Goal: Information Seeking & Learning: Learn about a topic

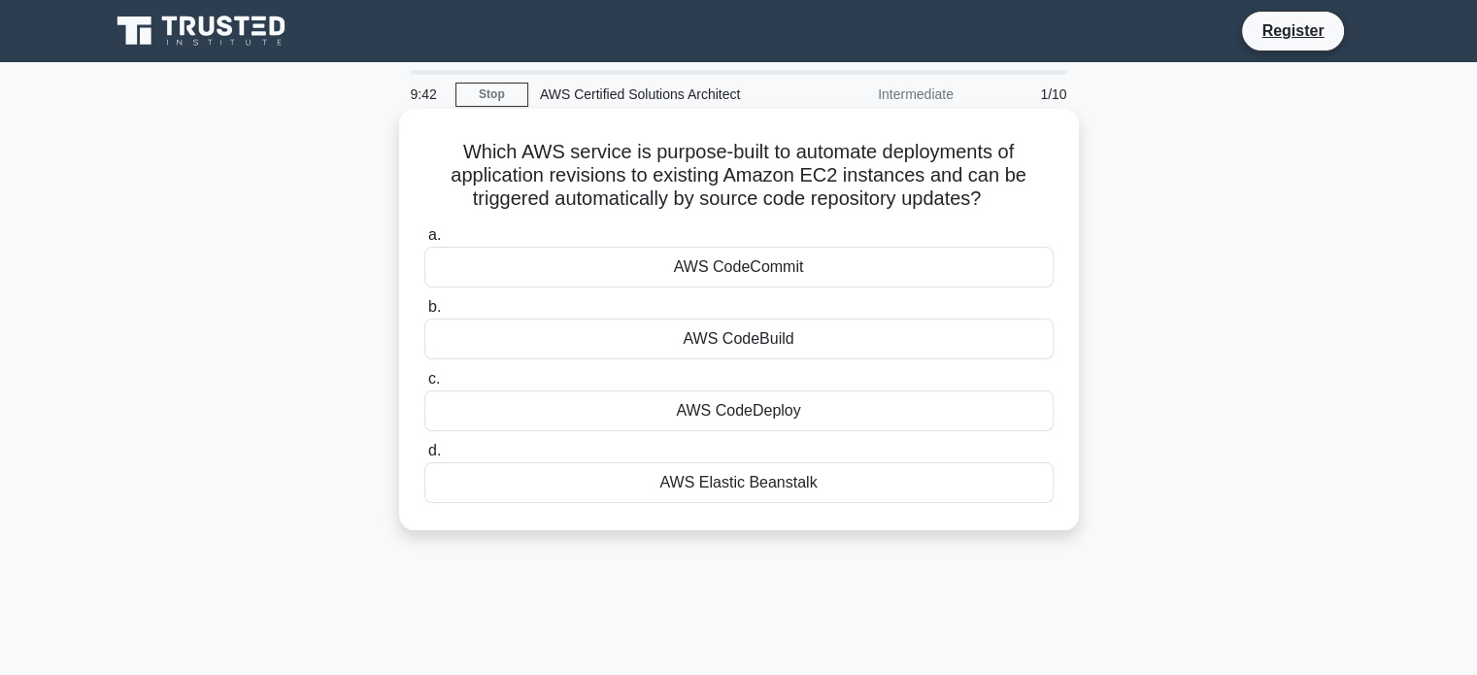
click at [758, 414] on div "AWS CodeDeploy" at bounding box center [738, 410] width 629 height 41
click at [424, 386] on input "c. AWS CodeDeploy" at bounding box center [424, 379] width 0 height 13
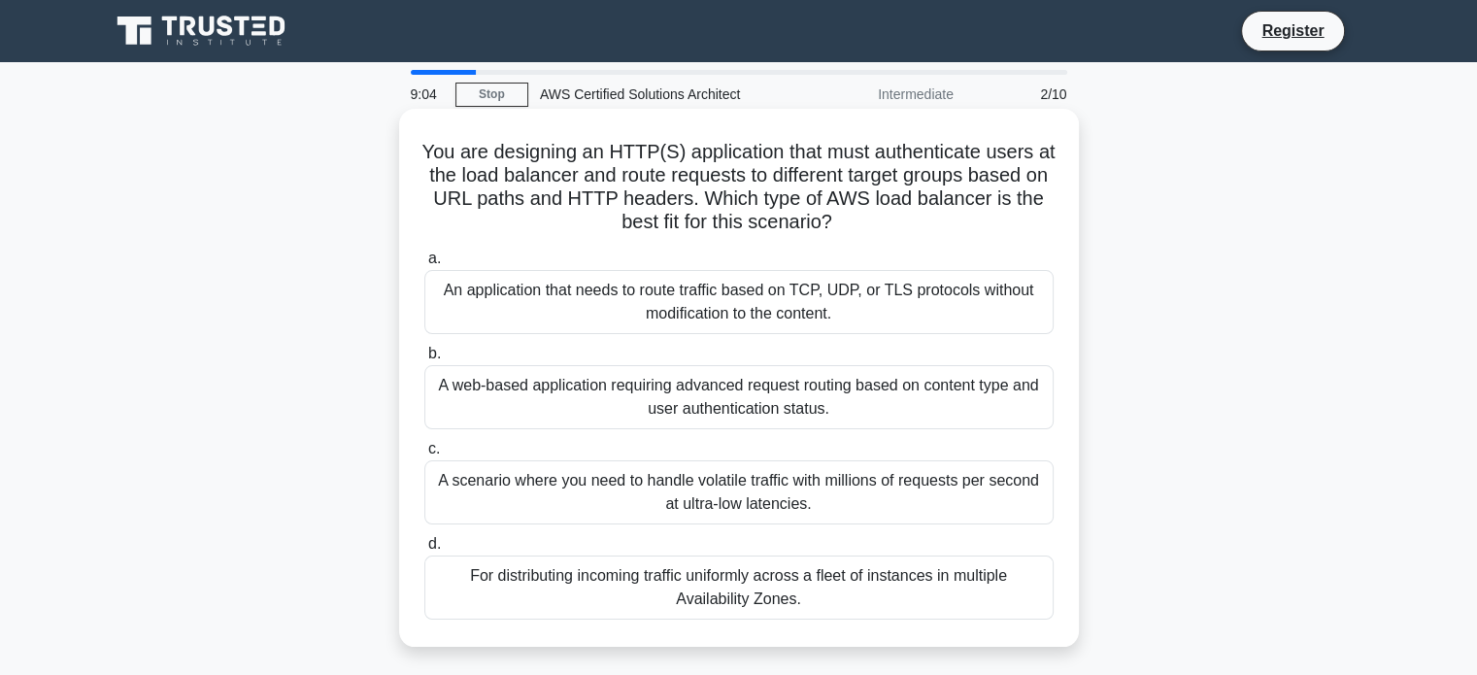
click at [540, 304] on div "An application that needs to route traffic based on TCP, UDP, or TLS protocols …" at bounding box center [738, 302] width 629 height 64
click at [424, 265] on input "a. An application that needs to route traffic based on TCP, UDP, or TLS protoco…" at bounding box center [424, 259] width 0 height 13
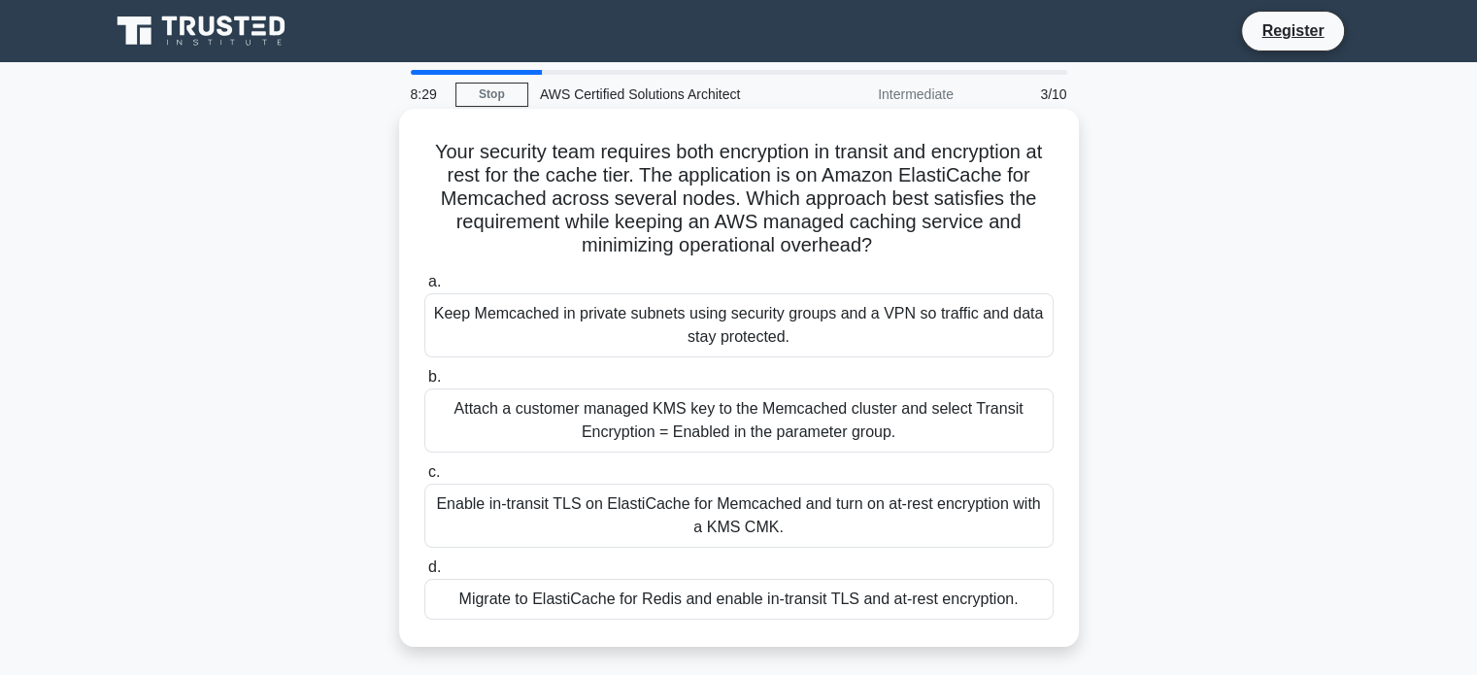
click at [501, 509] on div "Enable in-transit TLS on ElastiCache for Memcached and turn on at-rest encrypti…" at bounding box center [738, 516] width 629 height 64
click at [424, 479] on input "c. Enable in-transit TLS on ElastiCache for Memcached and turn on at-rest encry…" at bounding box center [424, 472] width 0 height 13
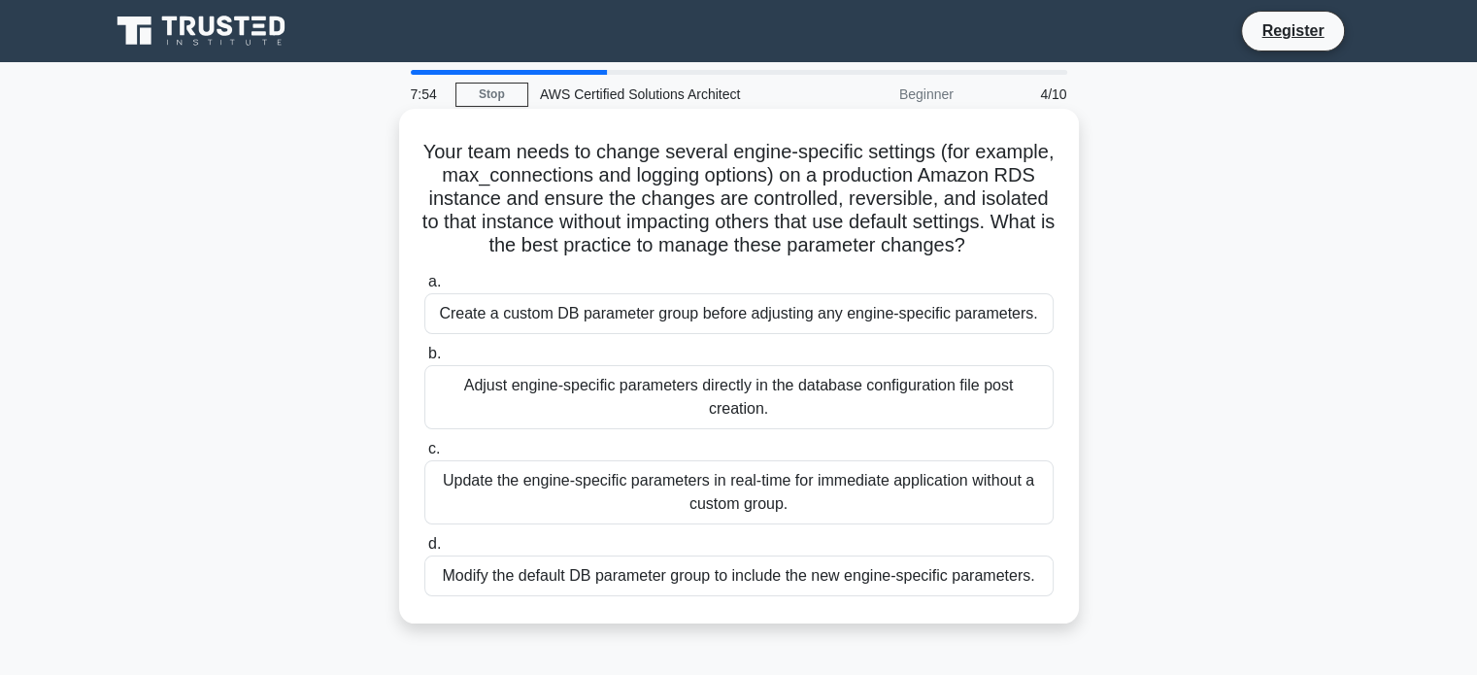
click at [512, 596] on div "Modify the default DB parameter group to include the new engine-specific parame…" at bounding box center [738, 576] width 629 height 41
click at [424, 551] on input "d. Modify the default DB parameter group to include the new engine-specific par…" at bounding box center [424, 544] width 0 height 13
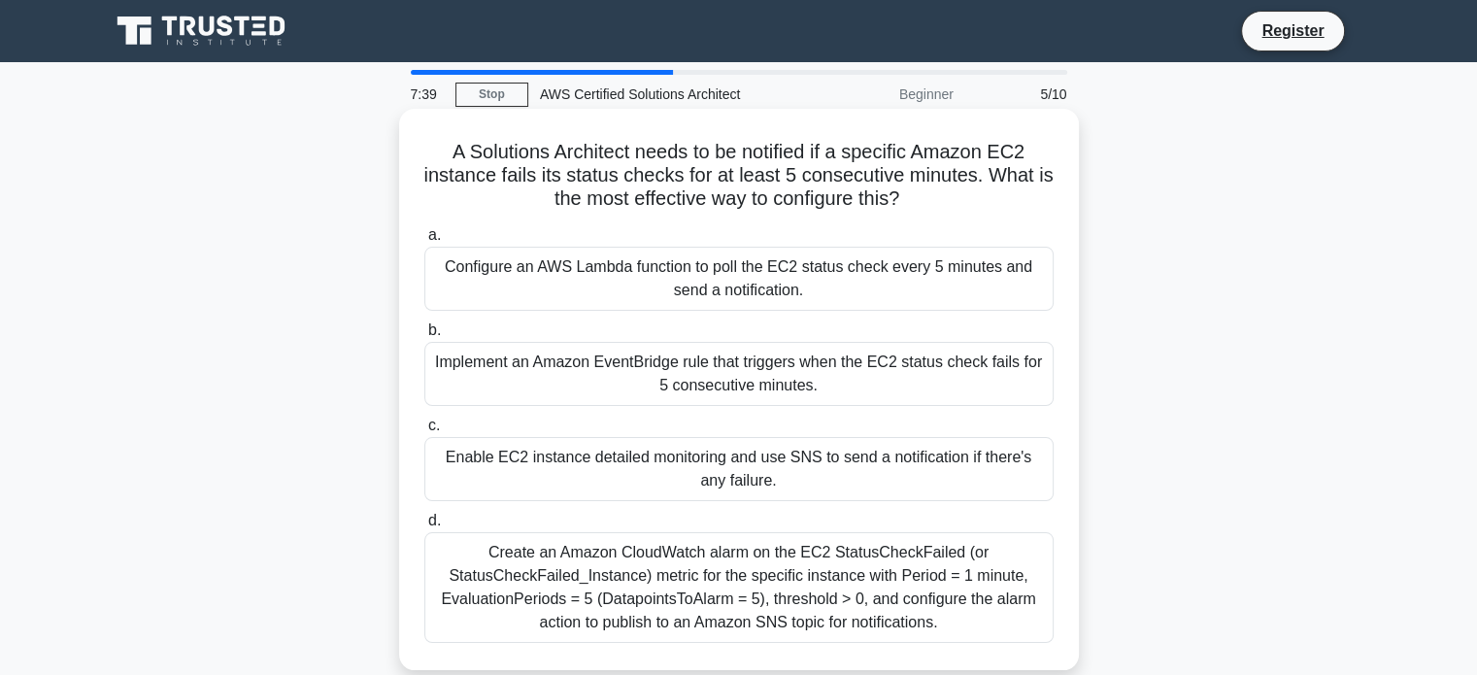
click at [528, 567] on div "Create an Amazon CloudWatch alarm on the EC2 StatusCheckFailed (or StatusCheckF…" at bounding box center [738, 587] width 629 height 111
click at [424, 527] on input "d. Create an Amazon CloudWatch alarm on the EC2 StatusCheckFailed (or StatusChe…" at bounding box center [424, 521] width 0 height 13
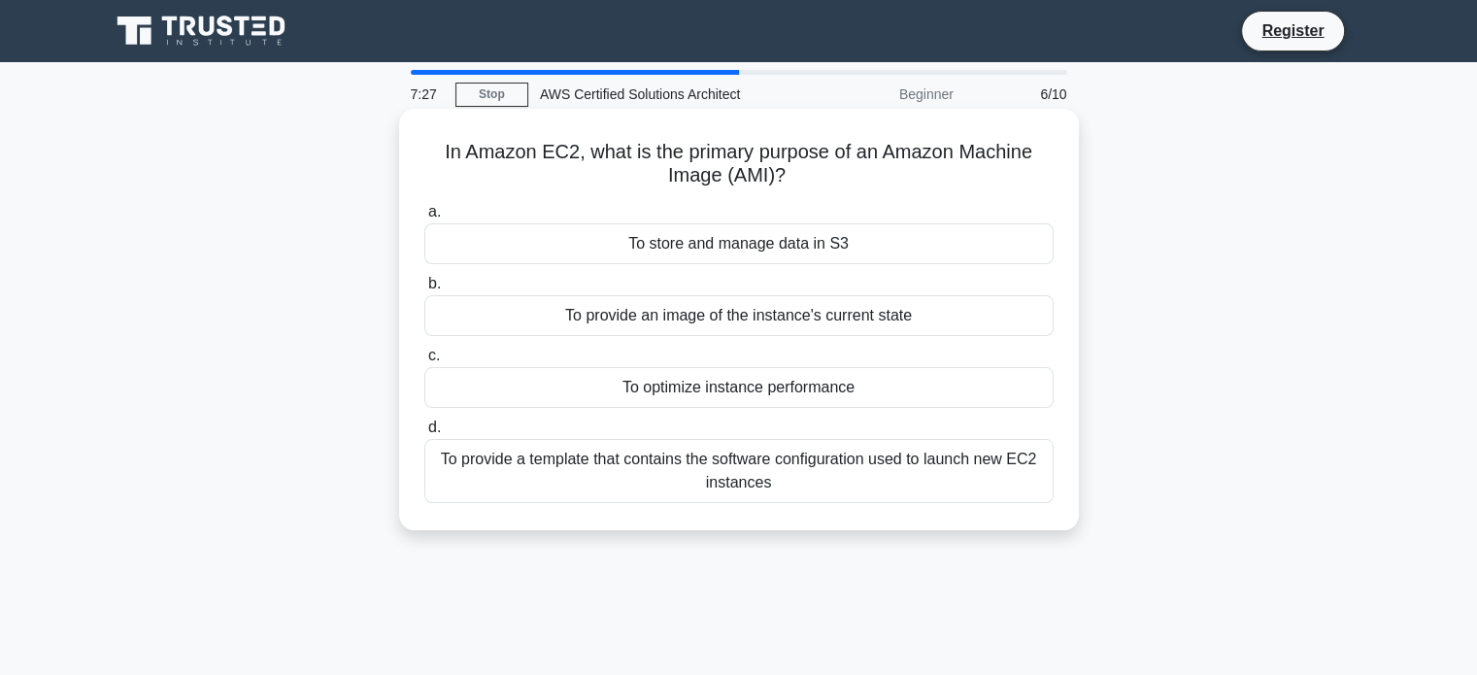
click at [563, 485] on div "To provide a template that contains the software configuration used to launch n…" at bounding box center [738, 471] width 629 height 64
click at [424, 434] on input "d. To provide a template that contains the software configuration used to launc…" at bounding box center [424, 428] width 0 height 13
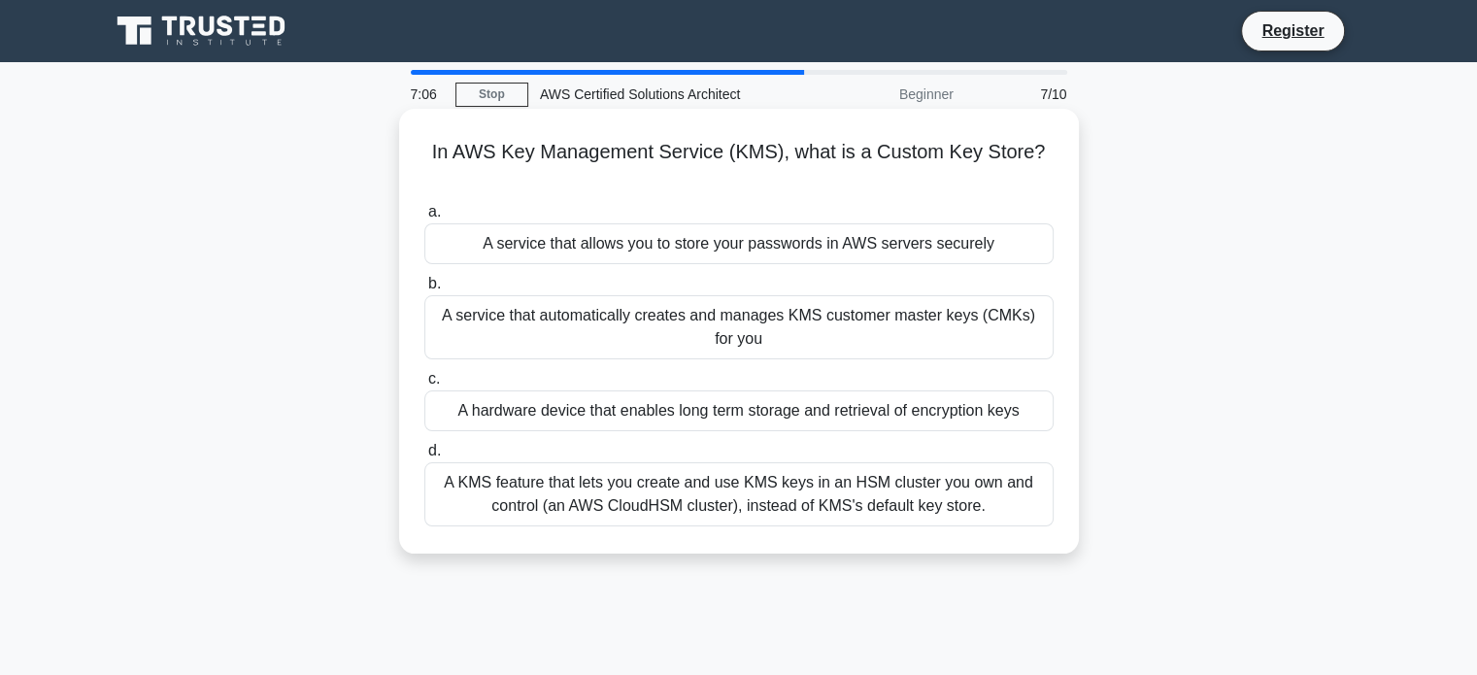
click at [567, 504] on div "A KMS feature that lets you create and use KMS keys in an HSM cluster you own a…" at bounding box center [738, 494] width 629 height 64
click at [424, 457] on input "d. A KMS feature that lets you create and use KMS keys in an HSM cluster you ow…" at bounding box center [424, 451] width 0 height 13
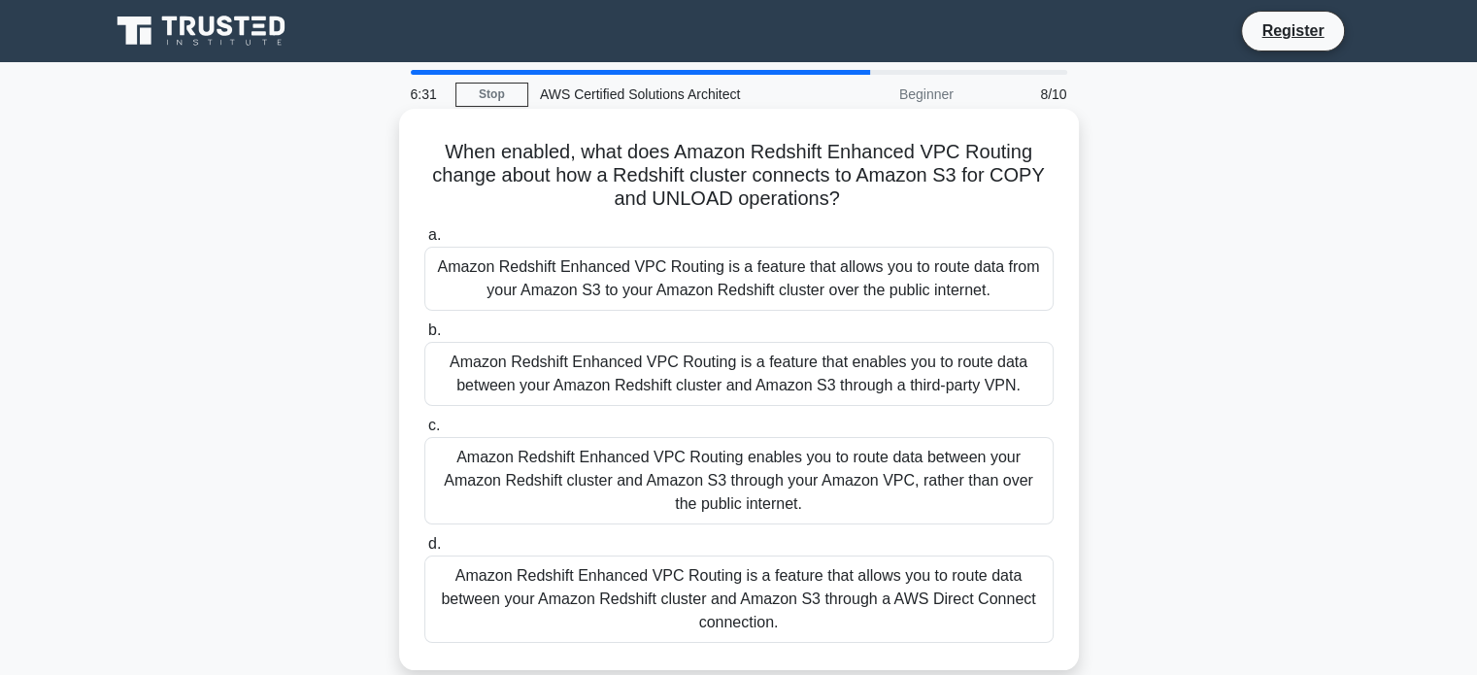
click at [920, 512] on div "Amazon Redshift Enhanced VPC Routing enables you to route data between your Ama…" at bounding box center [738, 480] width 629 height 87
click at [424, 432] on input "c. Amazon Redshift Enhanced VPC Routing enables you to route data between your …" at bounding box center [424, 426] width 0 height 13
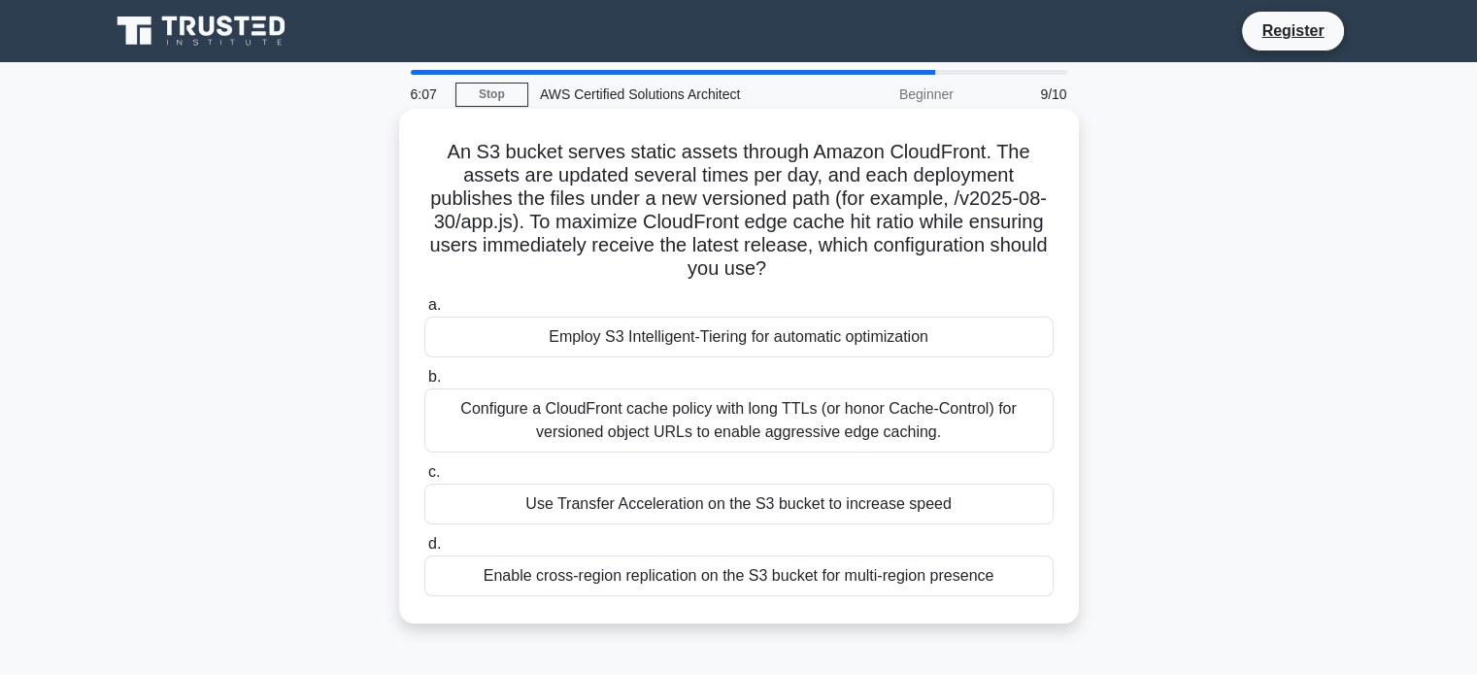
click at [820, 416] on div "Configure a CloudFront cache policy with long TTLs (or honor Cache-Control) for…" at bounding box center [738, 421] width 629 height 64
click at [424, 384] on input "b. Configure a CloudFront cache policy with long TTLs (or honor Cache-Control) …" at bounding box center [424, 377] width 0 height 13
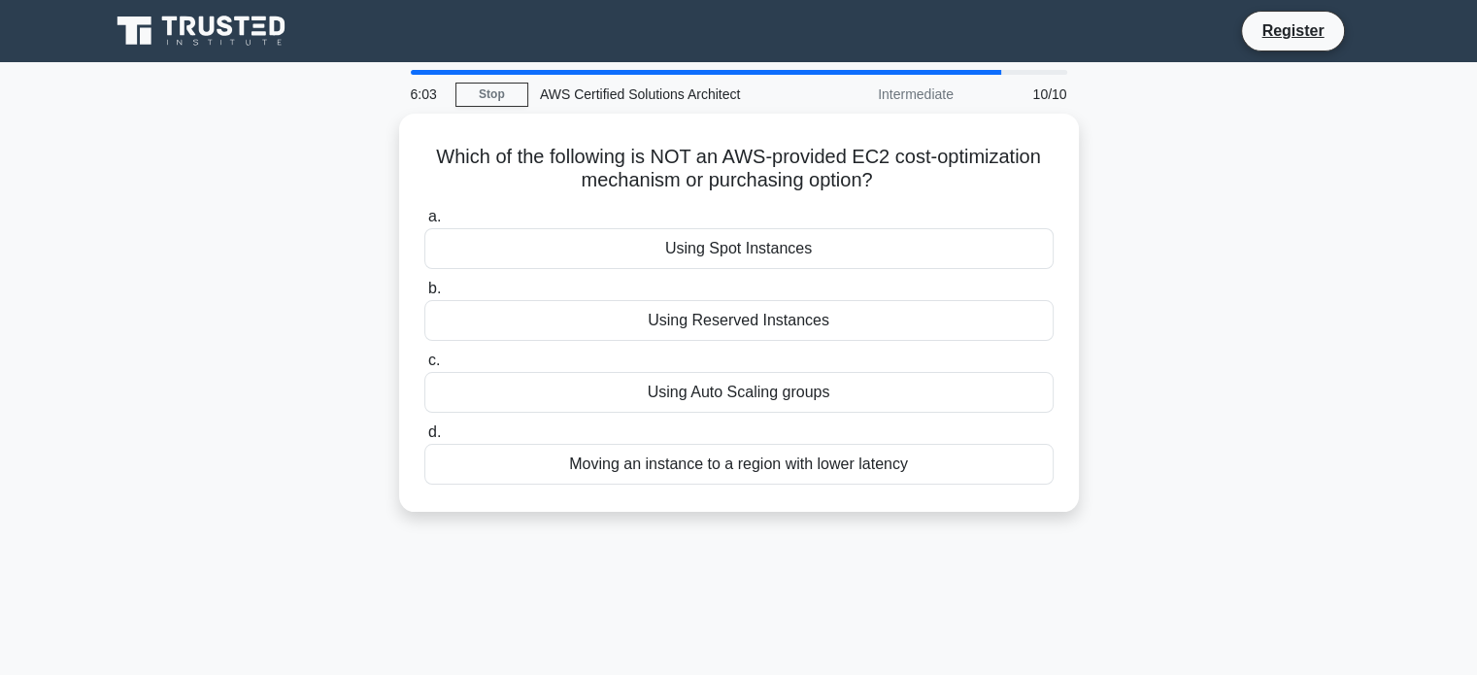
drag, startPoint x: 820, startPoint y: 416, endPoint x: 1297, endPoint y: 502, distance: 484.7
click at [1297, 502] on div "Which of the following is NOT an AWS-provided EC2 cost-optimization mechanism o…" at bounding box center [739, 325] width 1282 height 422
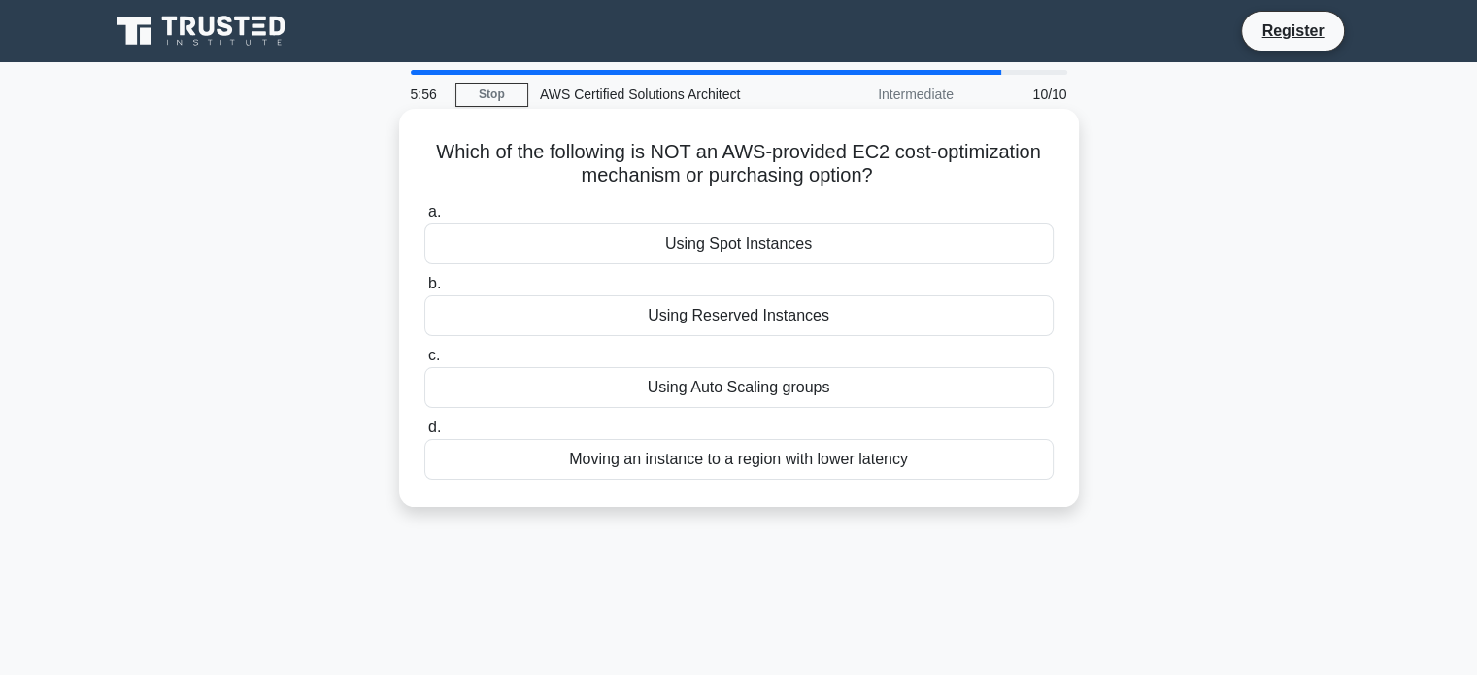
click at [1002, 467] on div "Moving an instance to a region with lower latency" at bounding box center [738, 459] width 629 height 41
click at [424, 434] on input "d. Moving an instance to a region with lower latency" at bounding box center [424, 428] width 0 height 13
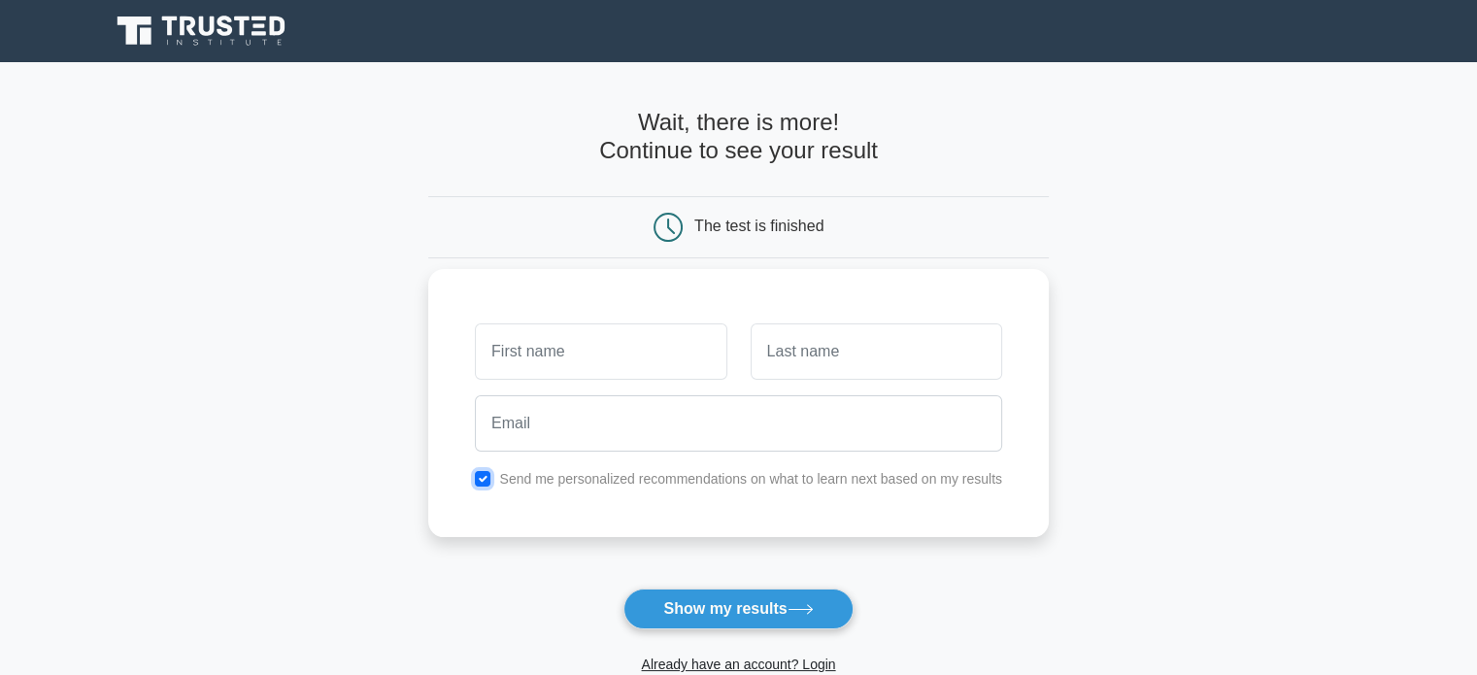
click at [486, 485] on input "checkbox" at bounding box center [483, 479] width 16 height 16
checkbox input "false"
click at [718, 608] on button "Show my results" at bounding box center [738, 609] width 229 height 41
click at [626, 351] on input "text" at bounding box center [601, 351] width 252 height 56
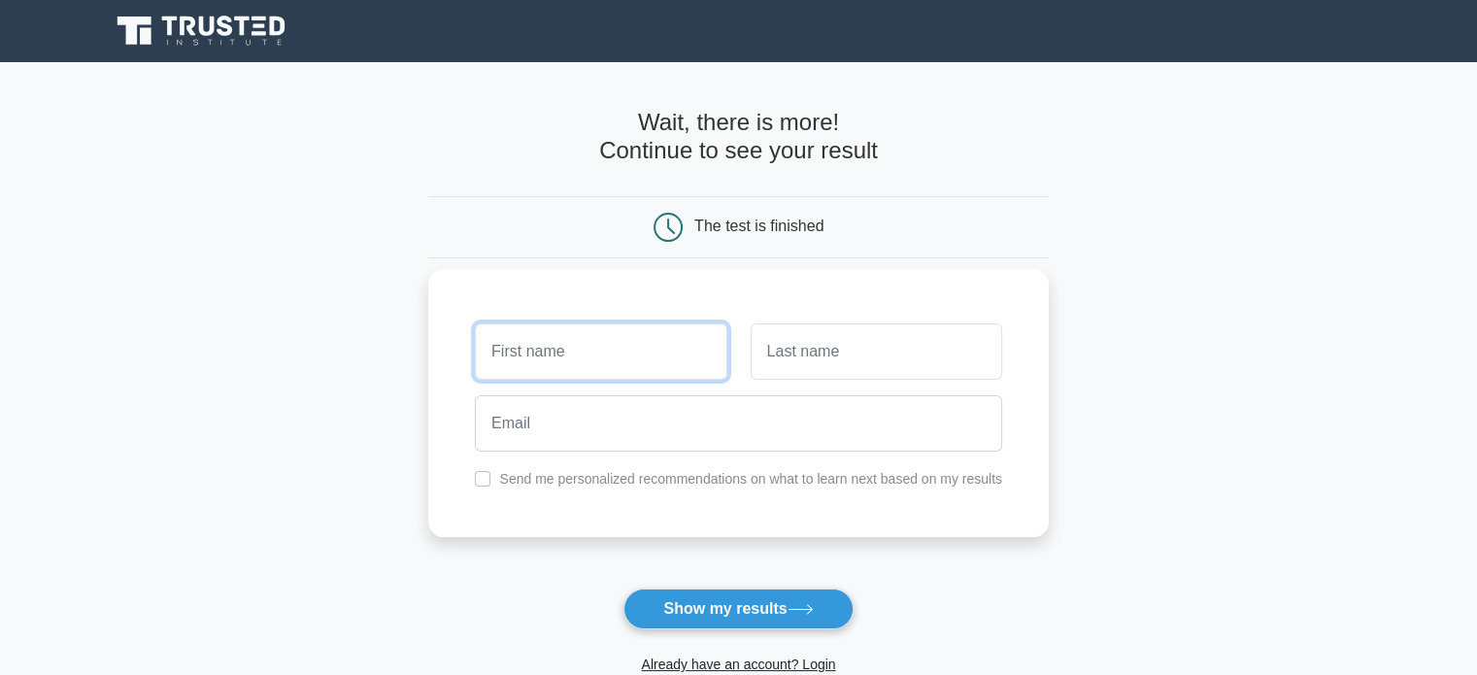
type input "Sidra"
click at [781, 355] on input "text" at bounding box center [877, 351] width 252 height 56
type input "Mehmood"
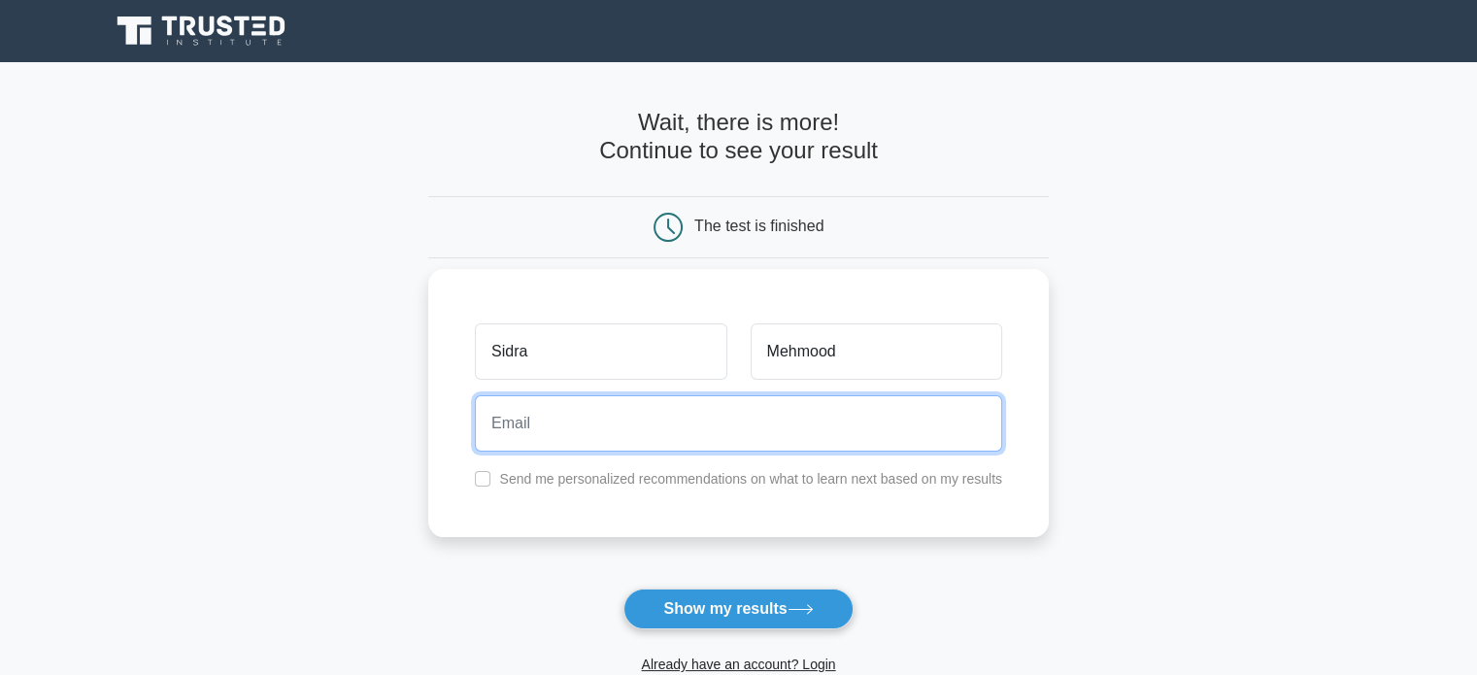
click at [734, 409] on input "email" at bounding box center [738, 423] width 527 height 56
type input "[EMAIL_ADDRESS][DOMAIN_NAME]"
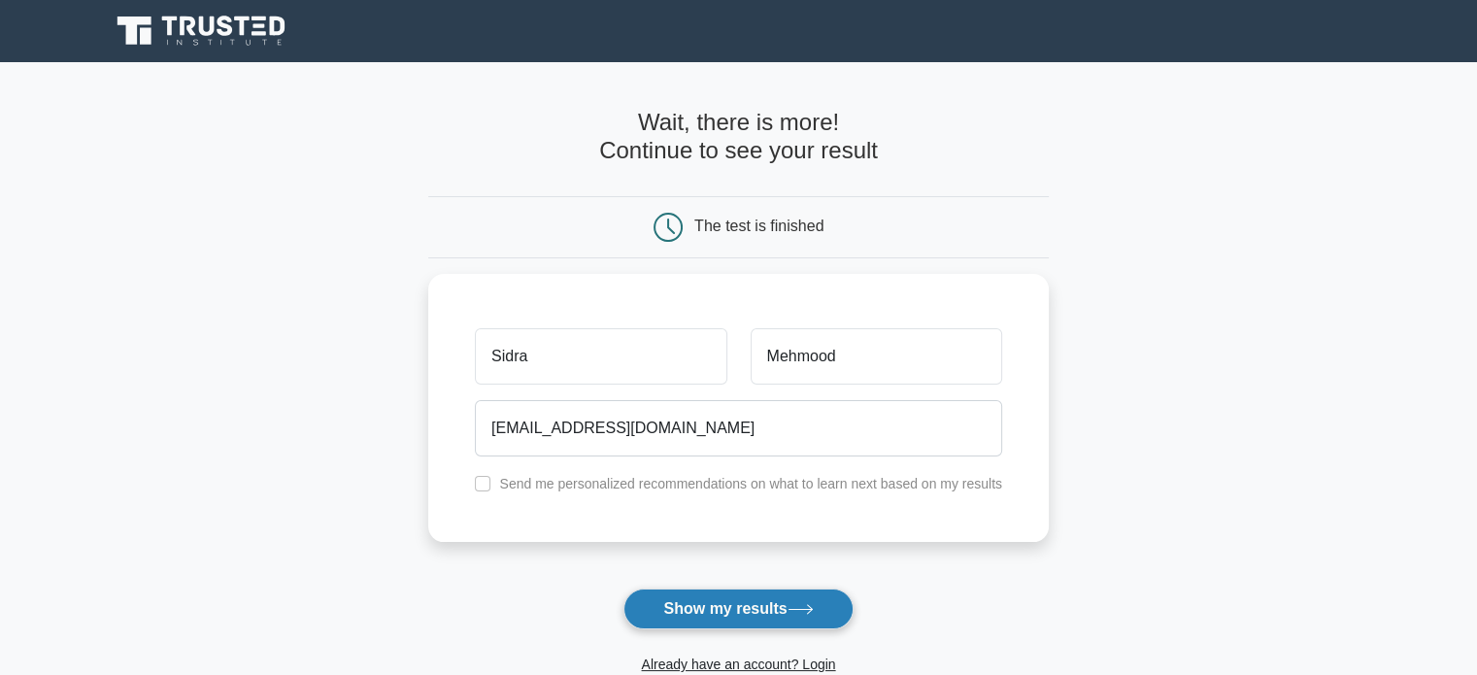
click at [754, 609] on button "Show my results" at bounding box center [738, 609] width 229 height 41
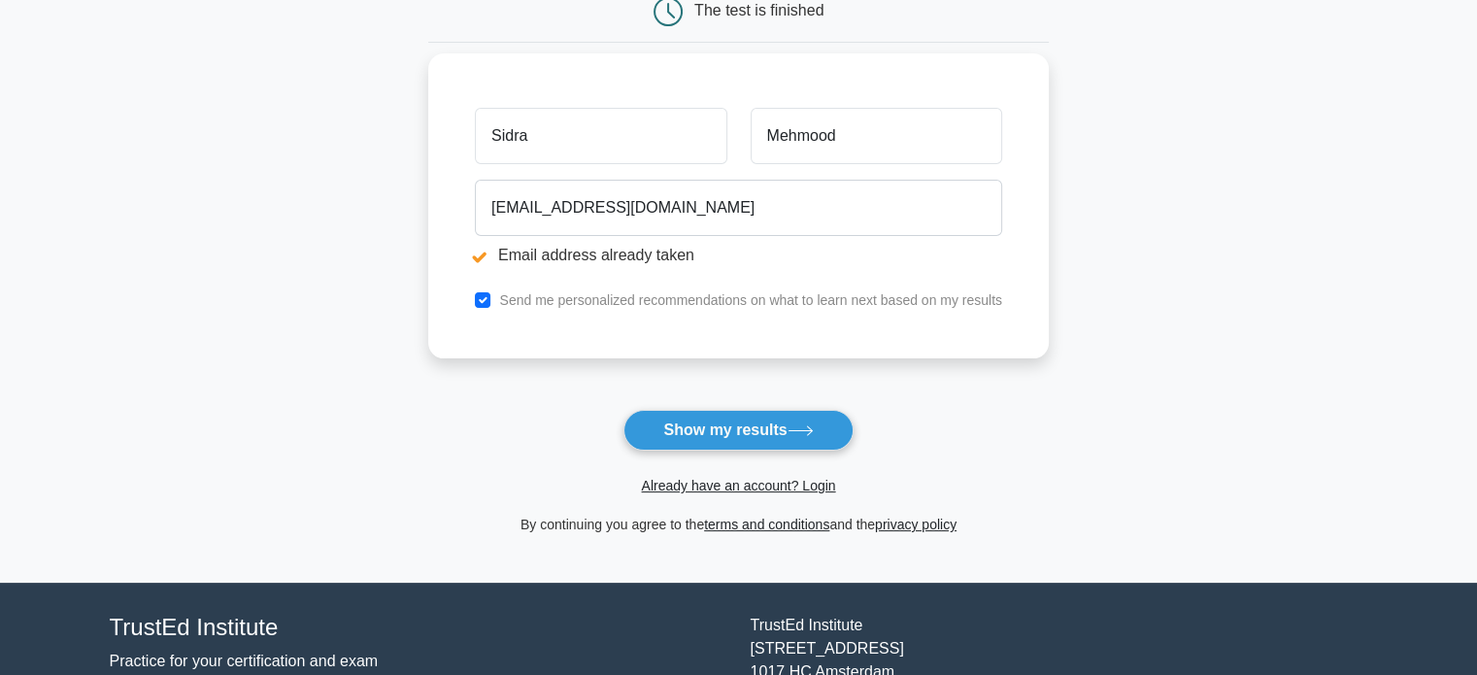
scroll to position [291, 0]
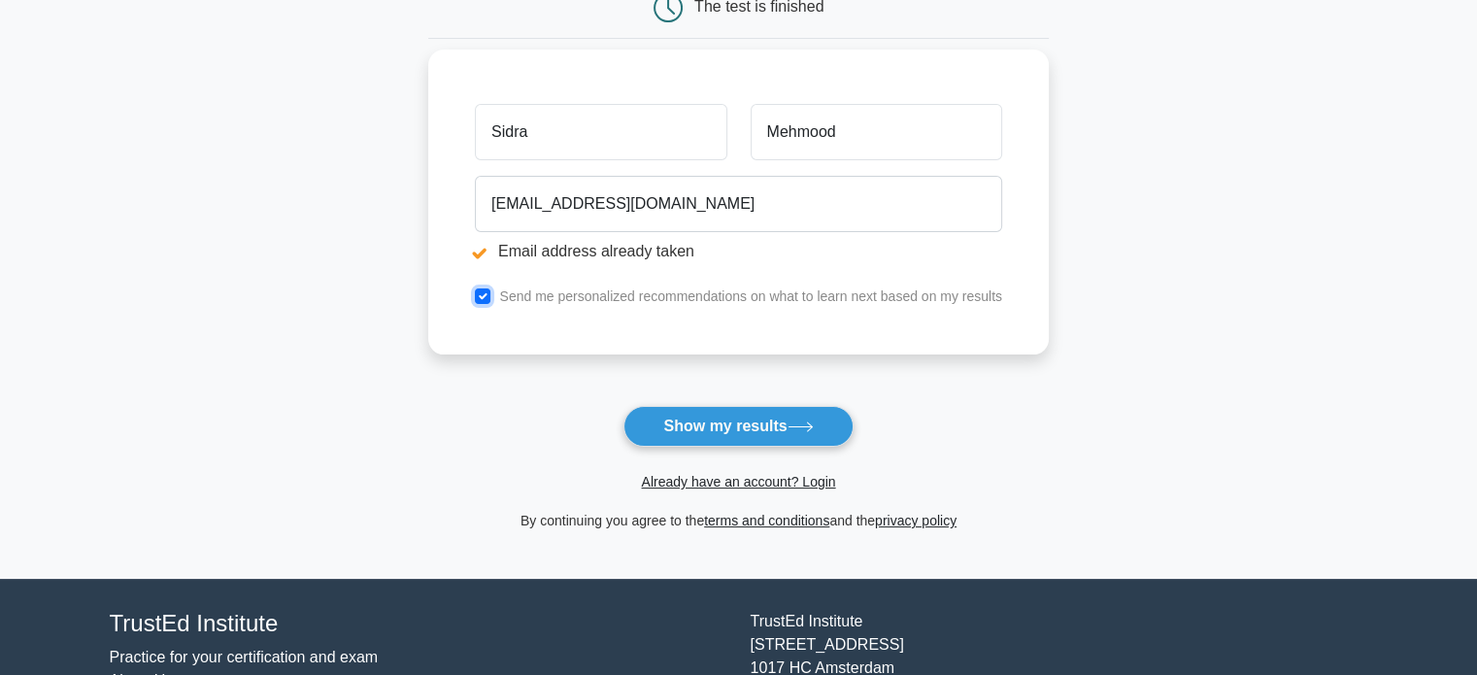
click at [484, 293] on input "checkbox" at bounding box center [483, 296] width 16 height 16
checkbox input "false"
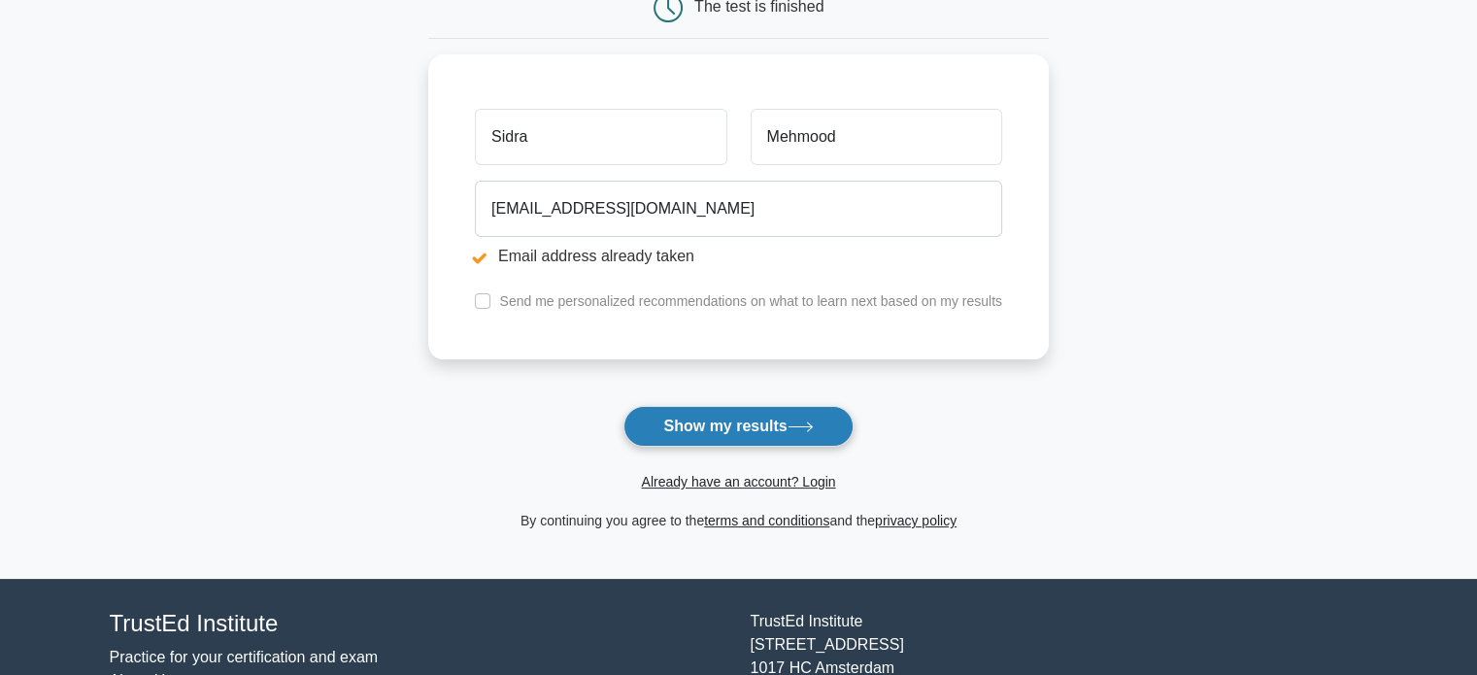
click at [750, 420] on button "Show my results" at bounding box center [738, 426] width 229 height 41
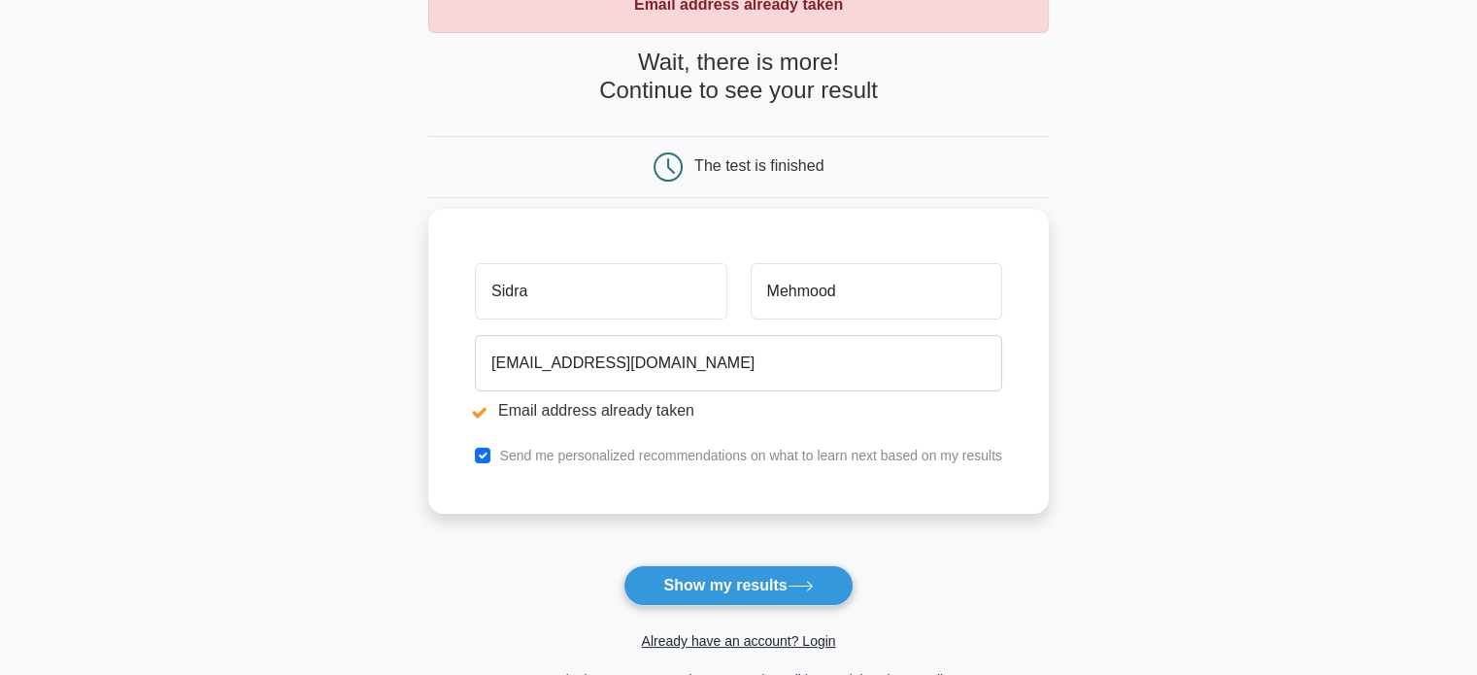
scroll to position [291, 0]
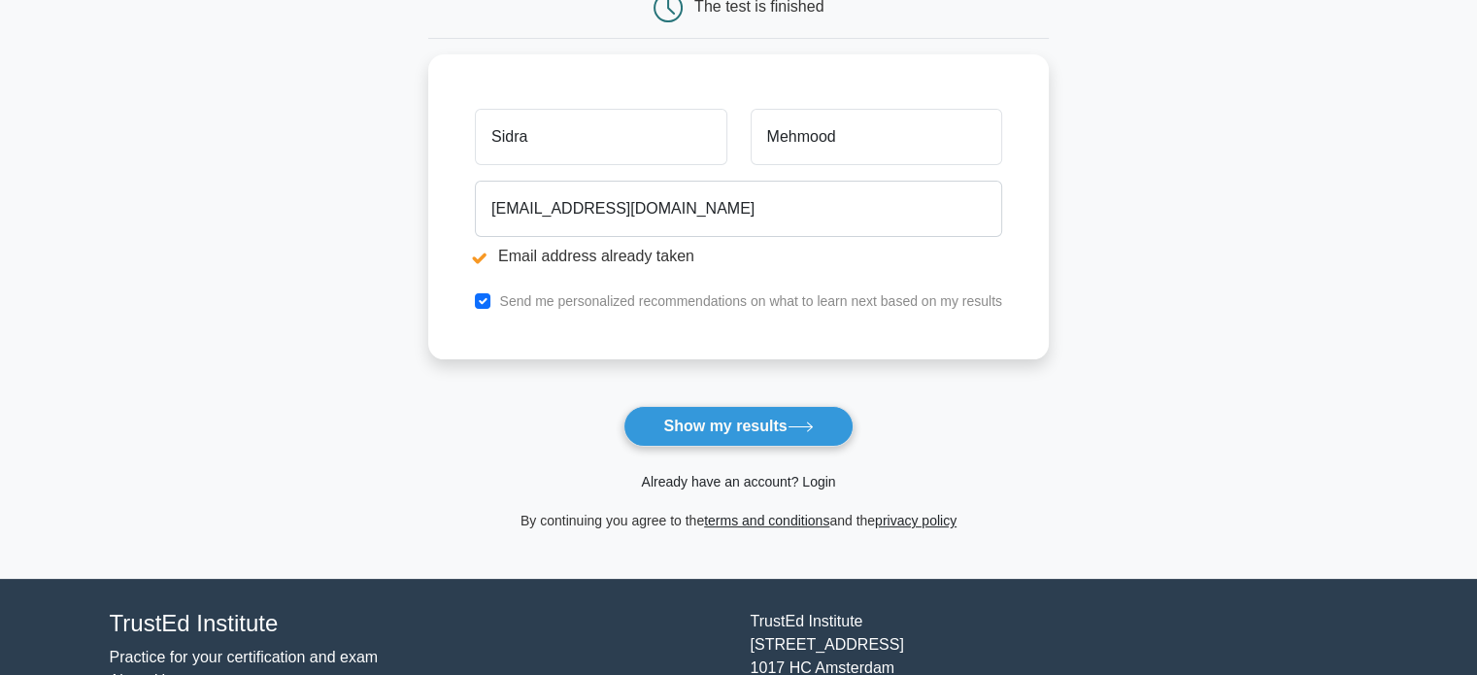
click at [781, 480] on link "Already have an account? Login" at bounding box center [738, 482] width 194 height 16
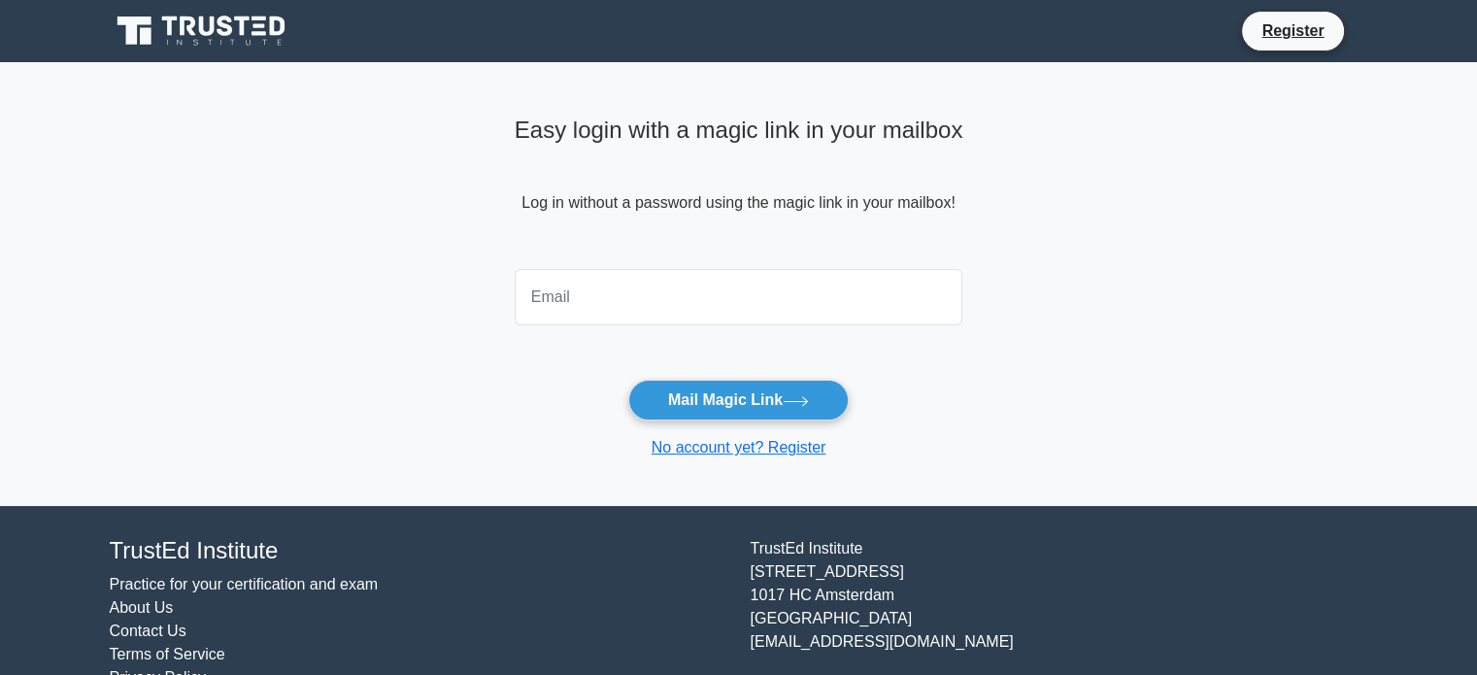
click at [722, 283] on input "email" at bounding box center [739, 297] width 449 height 56
type input "[EMAIL_ADDRESS][DOMAIN_NAME]"
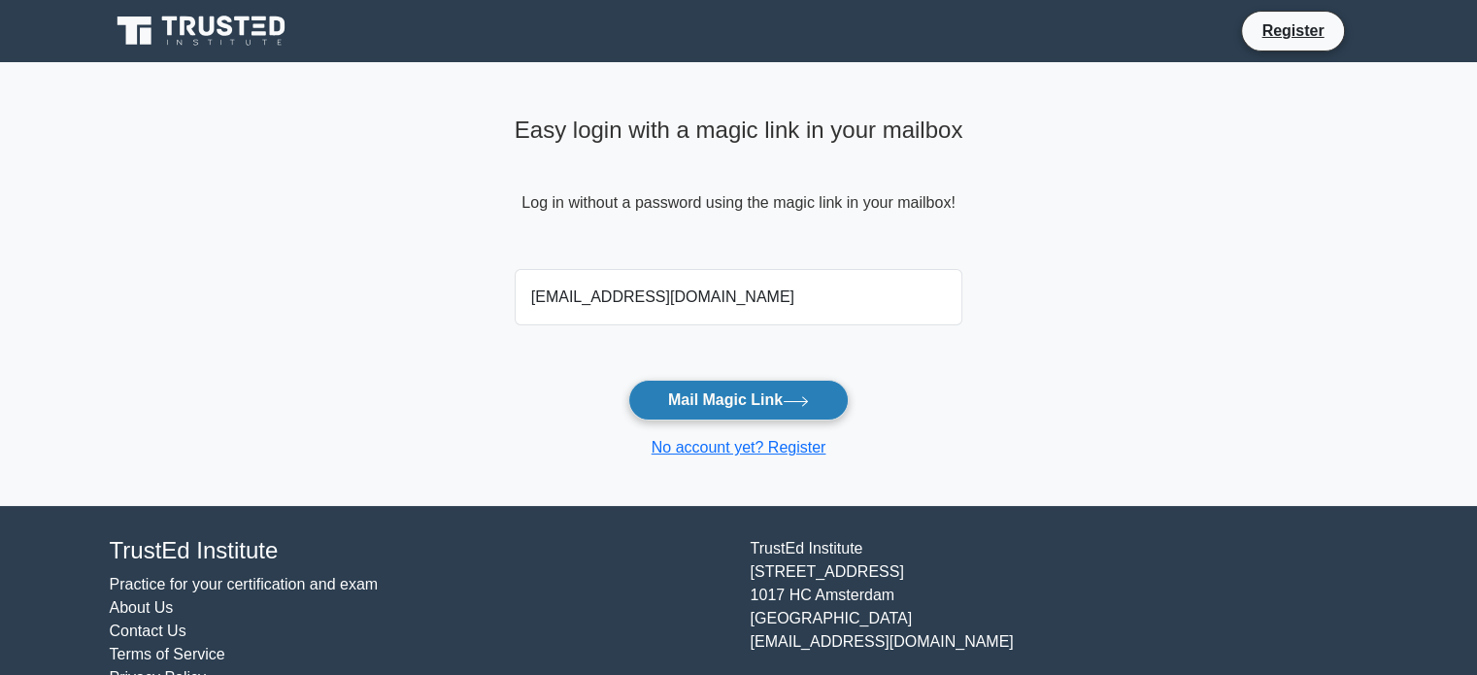
click at [738, 411] on button "Mail Magic Link" at bounding box center [738, 400] width 220 height 41
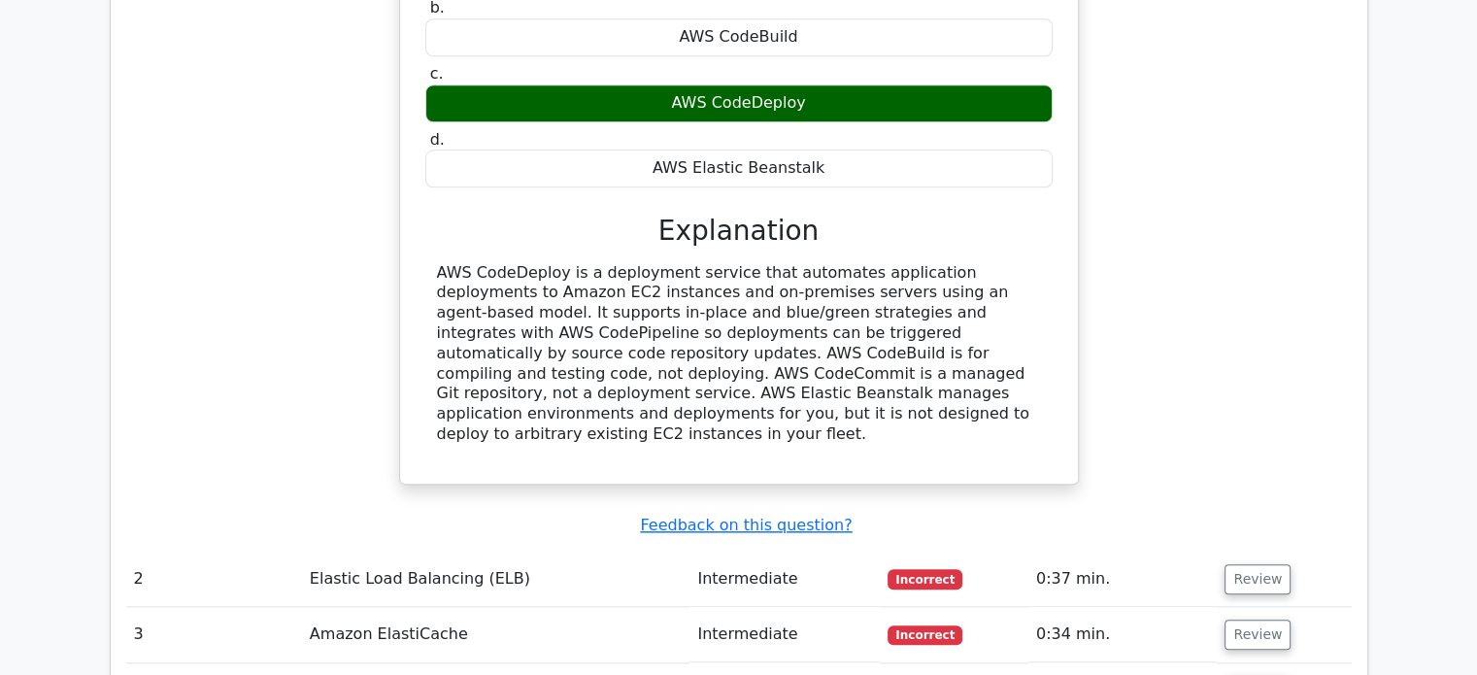
scroll to position [1943, 0]
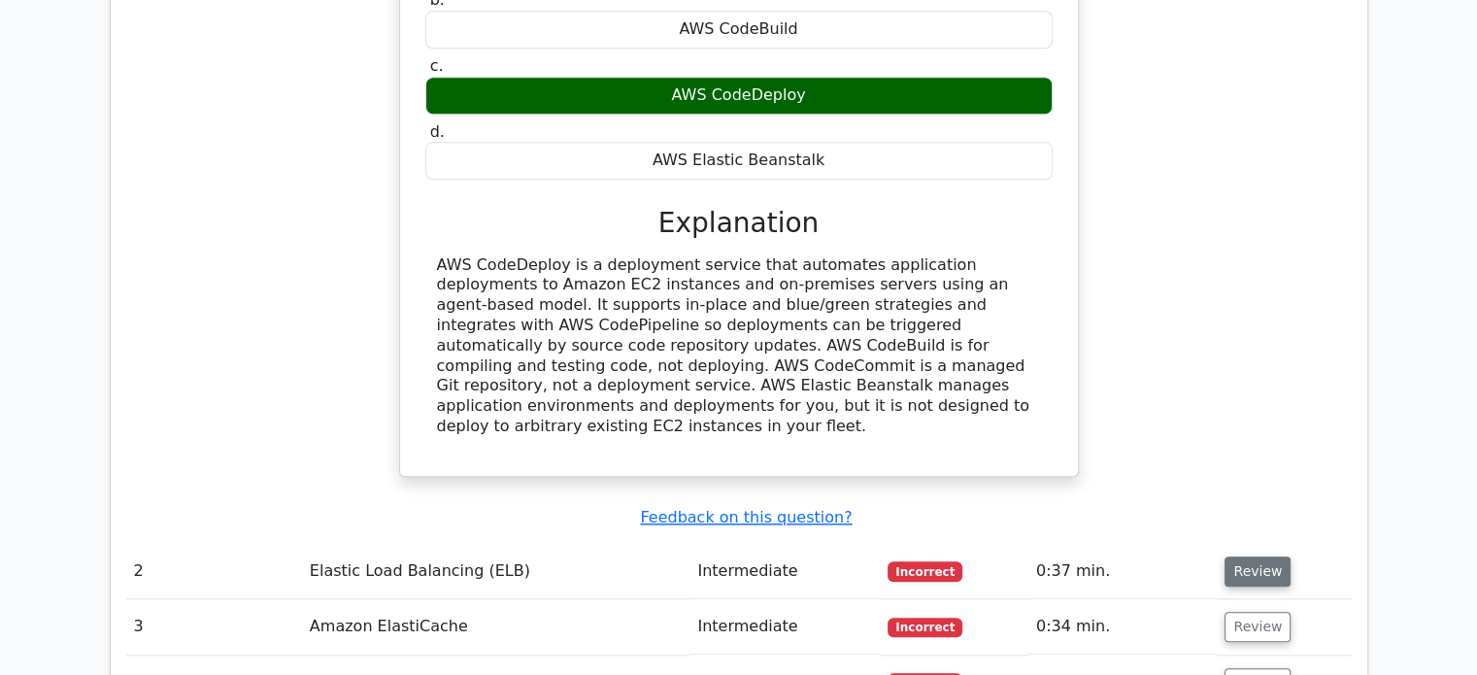
click at [1270, 557] on button "Review" at bounding box center [1258, 572] width 66 height 30
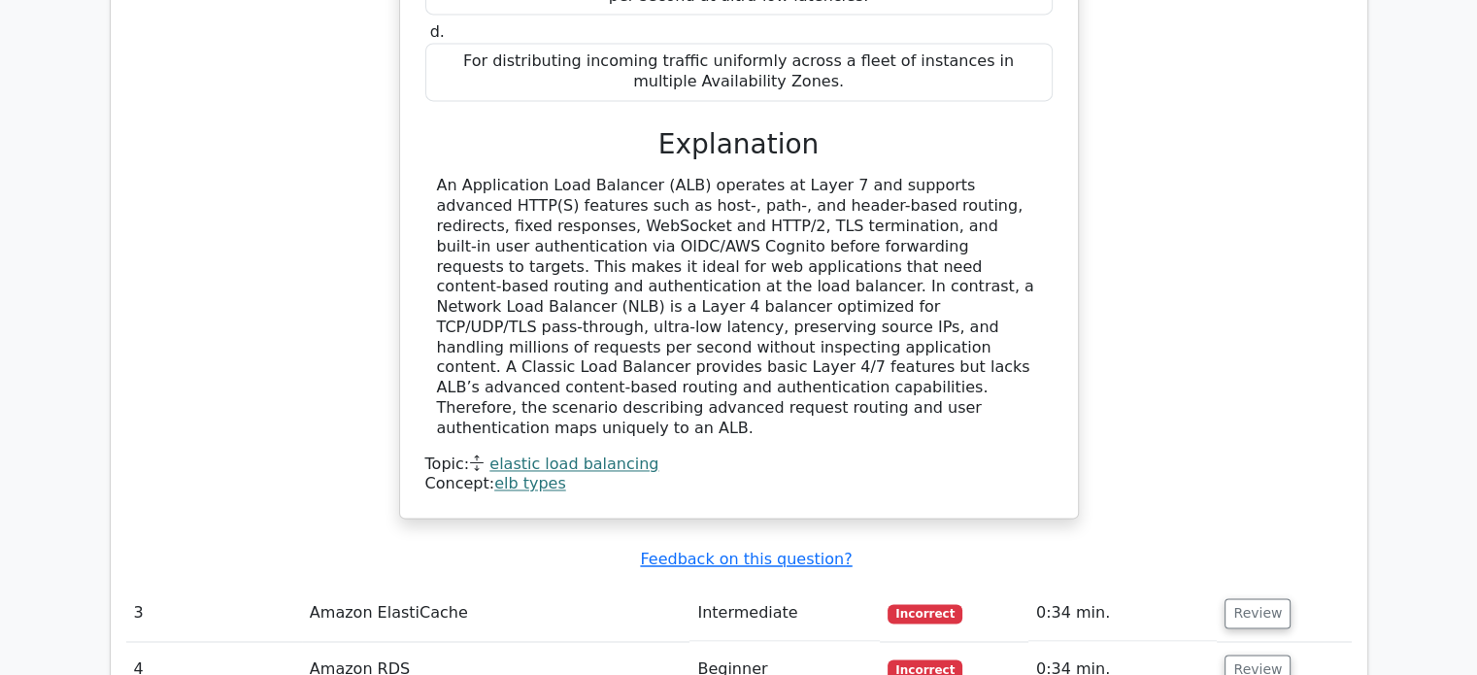
scroll to position [3011, 0]
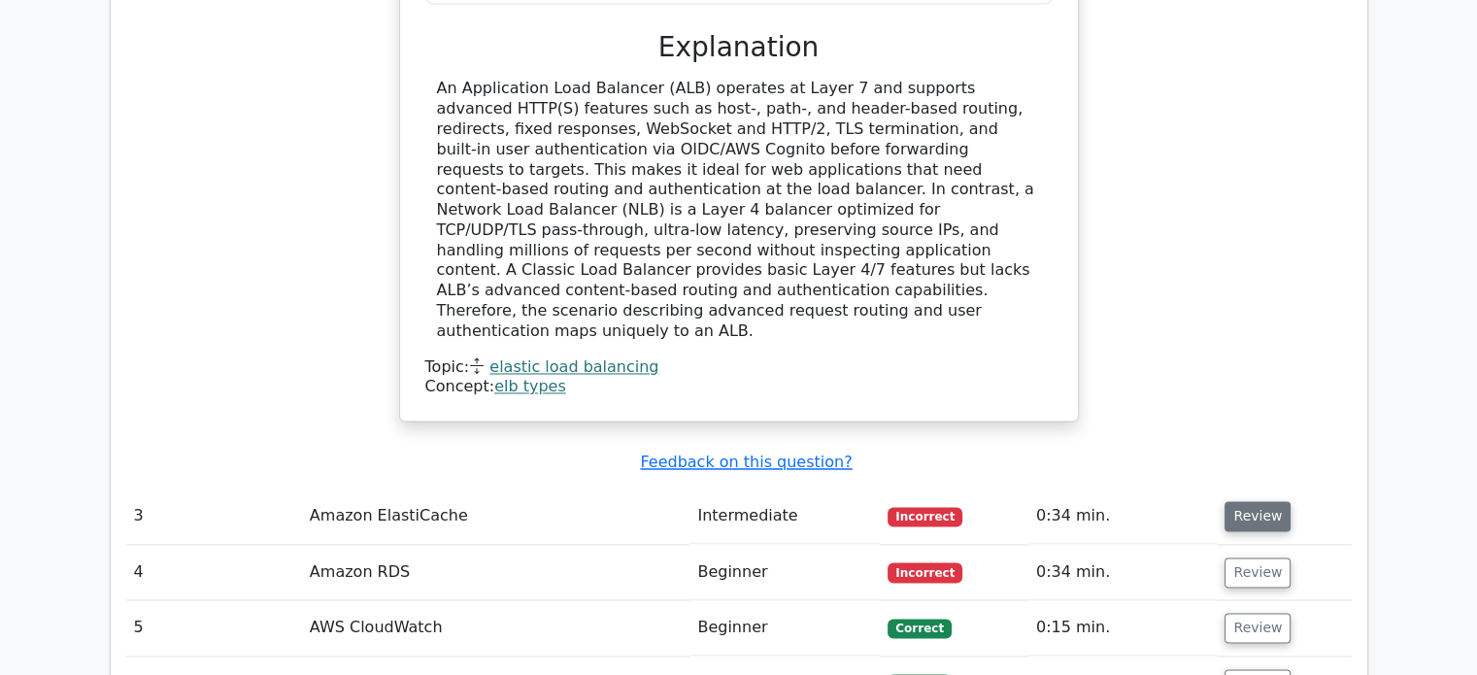
click at [1253, 501] on button "Review" at bounding box center [1258, 516] width 66 height 30
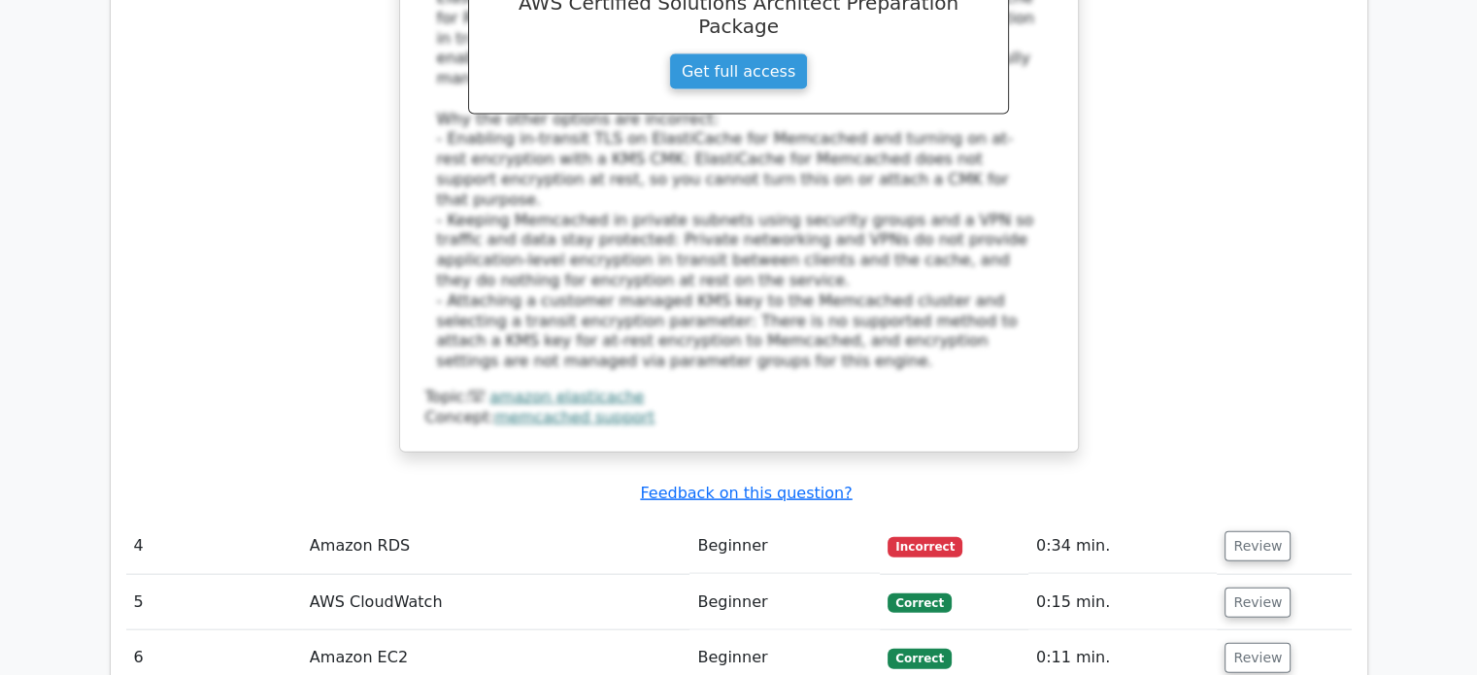
scroll to position [4274, 0]
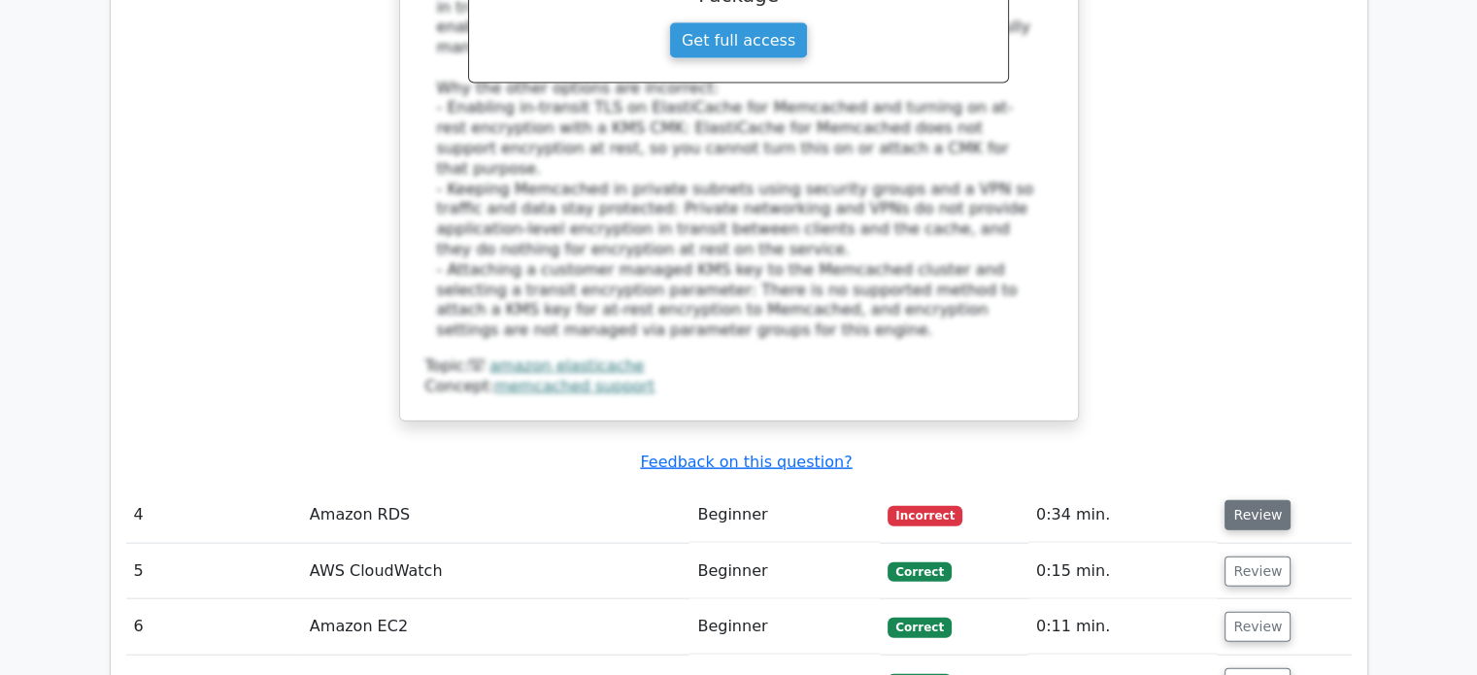
click at [1258, 500] on button "Review" at bounding box center [1258, 515] width 66 height 30
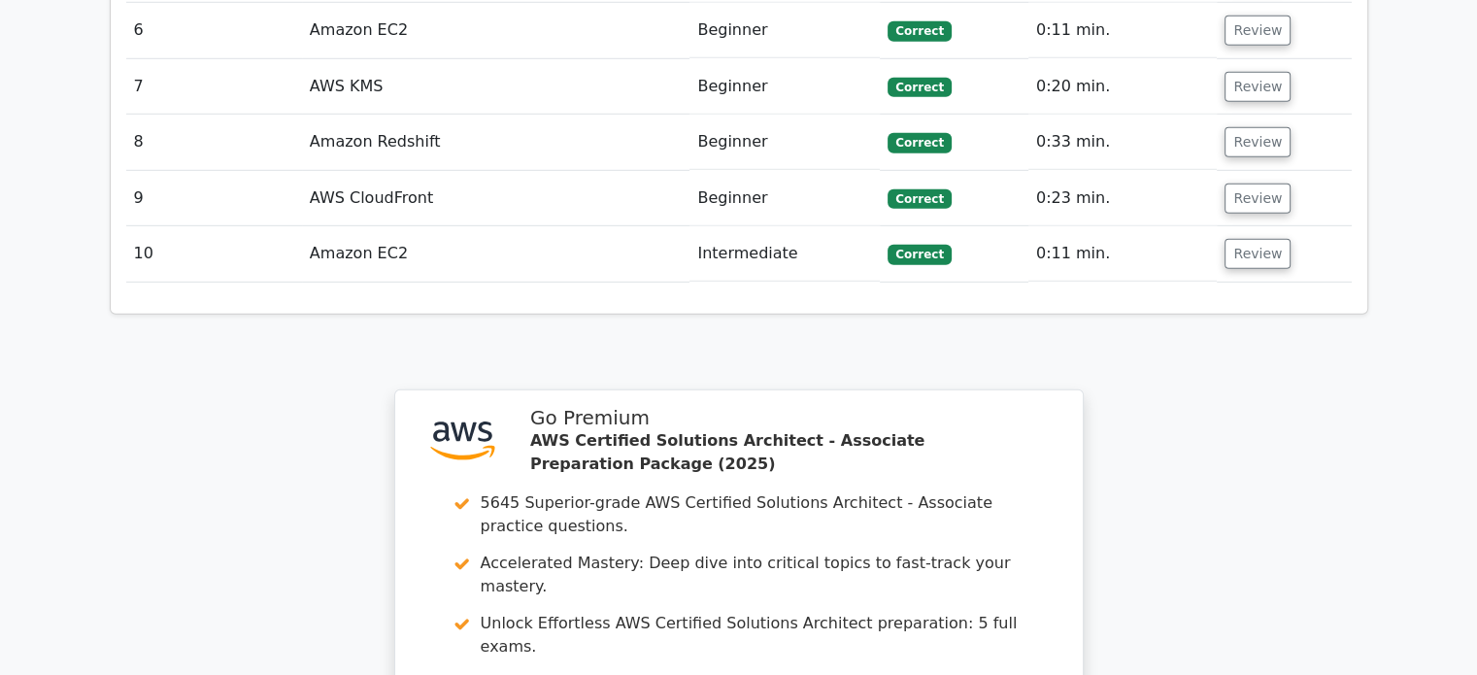
scroll to position [6121, 0]
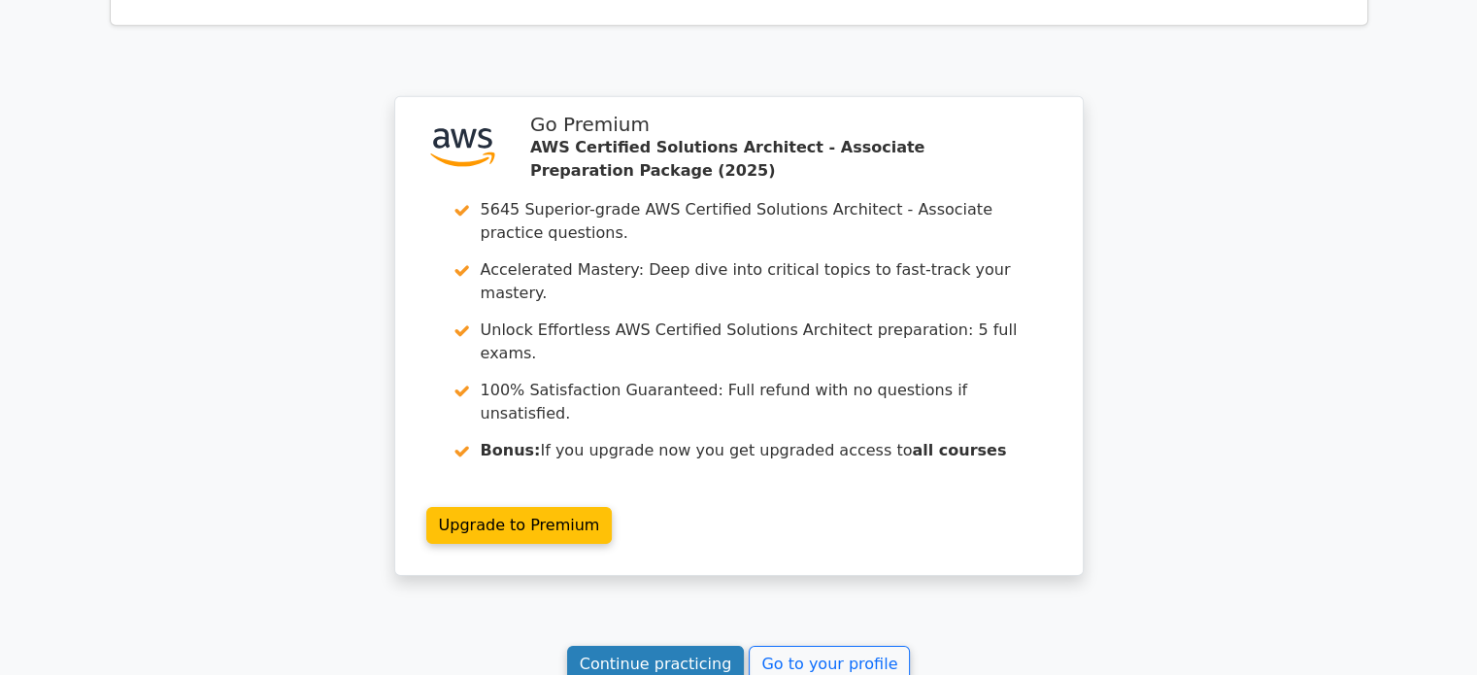
click at [600, 646] on link "Continue practicing" at bounding box center [656, 664] width 178 height 37
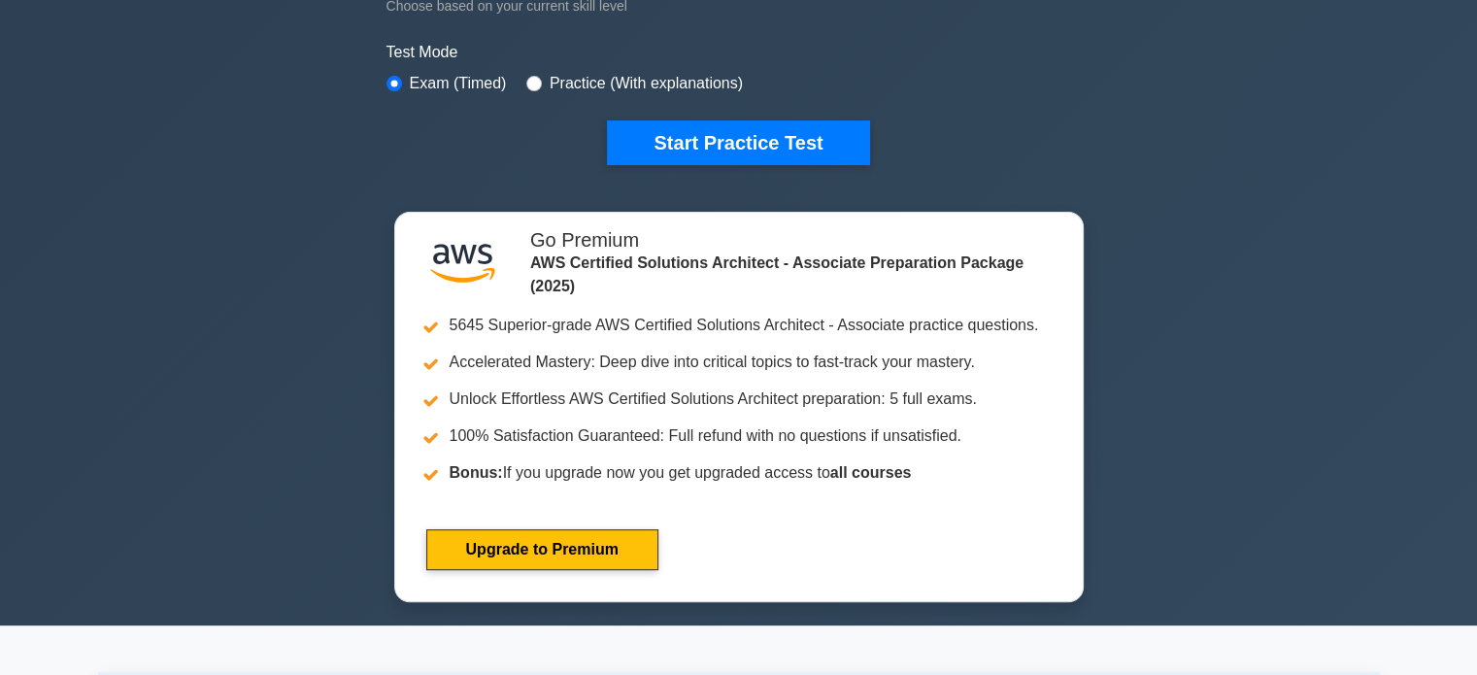
scroll to position [583, 0]
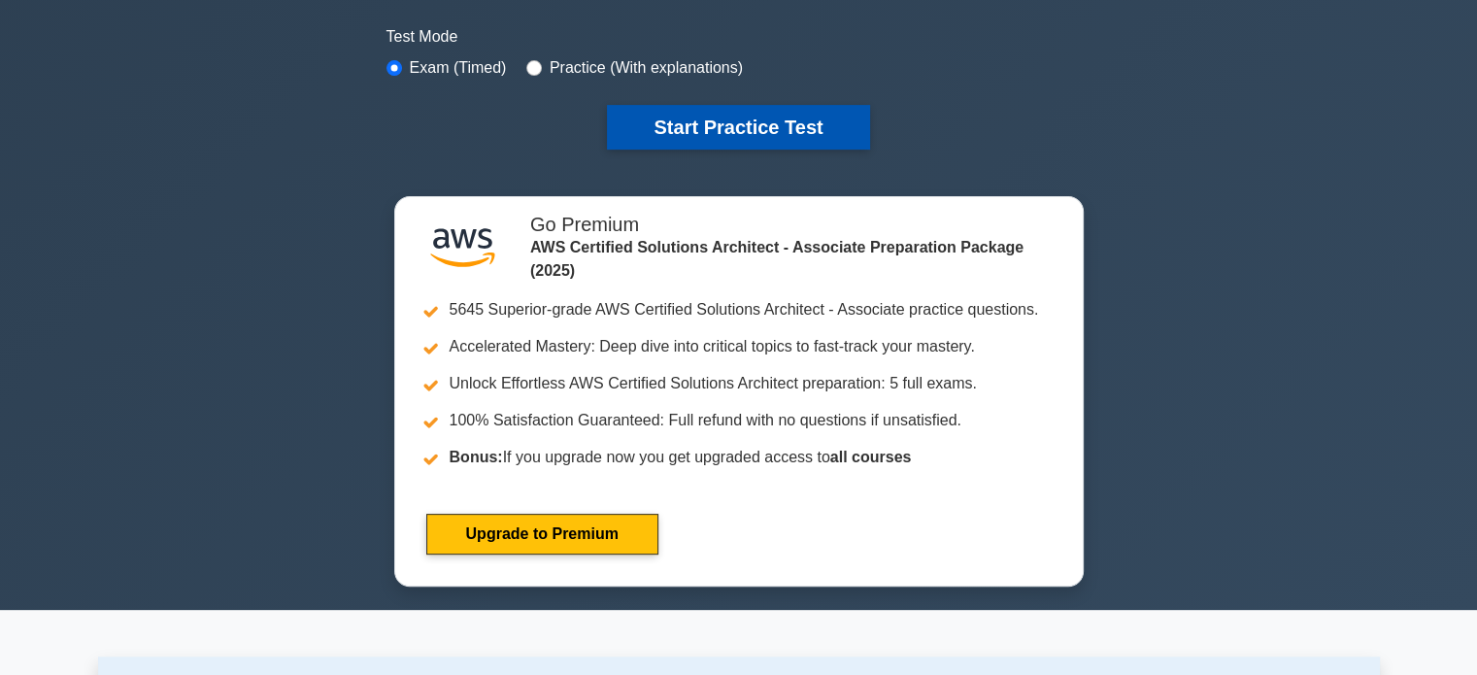
click at [778, 130] on button "Start Practice Test" at bounding box center [738, 127] width 262 height 45
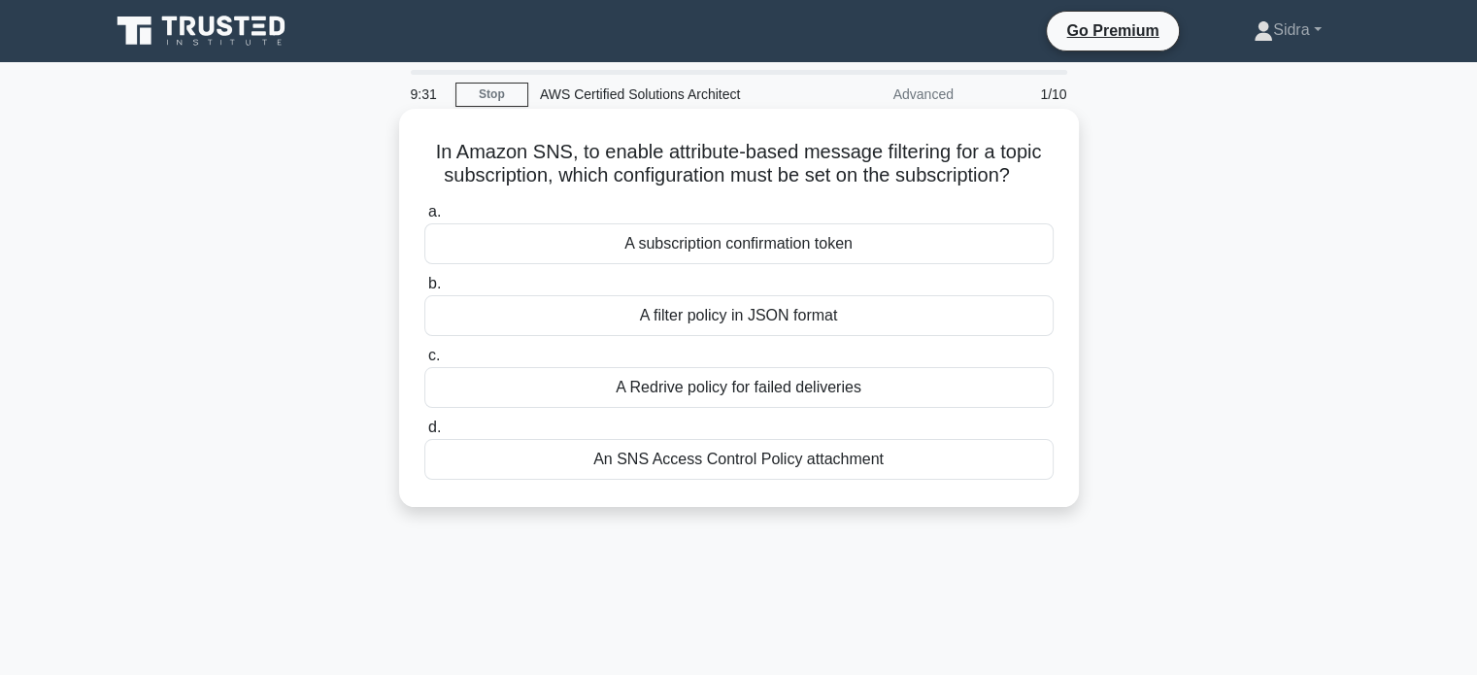
click at [899, 247] on div "A subscription confirmation token" at bounding box center [738, 243] width 629 height 41
click at [424, 219] on input "a. A subscription confirmation token" at bounding box center [424, 212] width 0 height 13
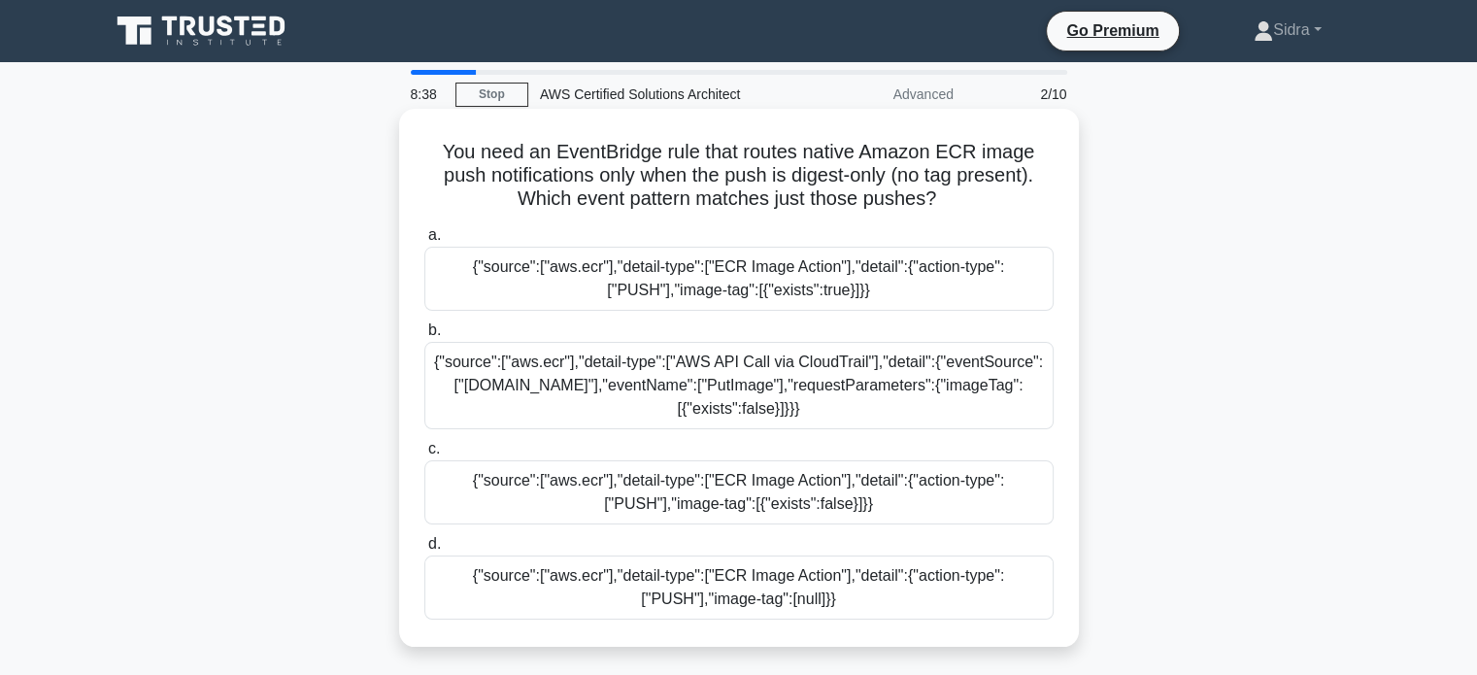
click at [857, 492] on div "{"source":["aws.ecr"],"detail-type":["ECR Image Action"],"detail":{"action-type…" at bounding box center [738, 492] width 629 height 64
click at [424, 456] on input "c. {"source":["aws.ecr"],"detail-type":["ECR Image Action"],"detail":{"action-t…" at bounding box center [424, 449] width 0 height 13
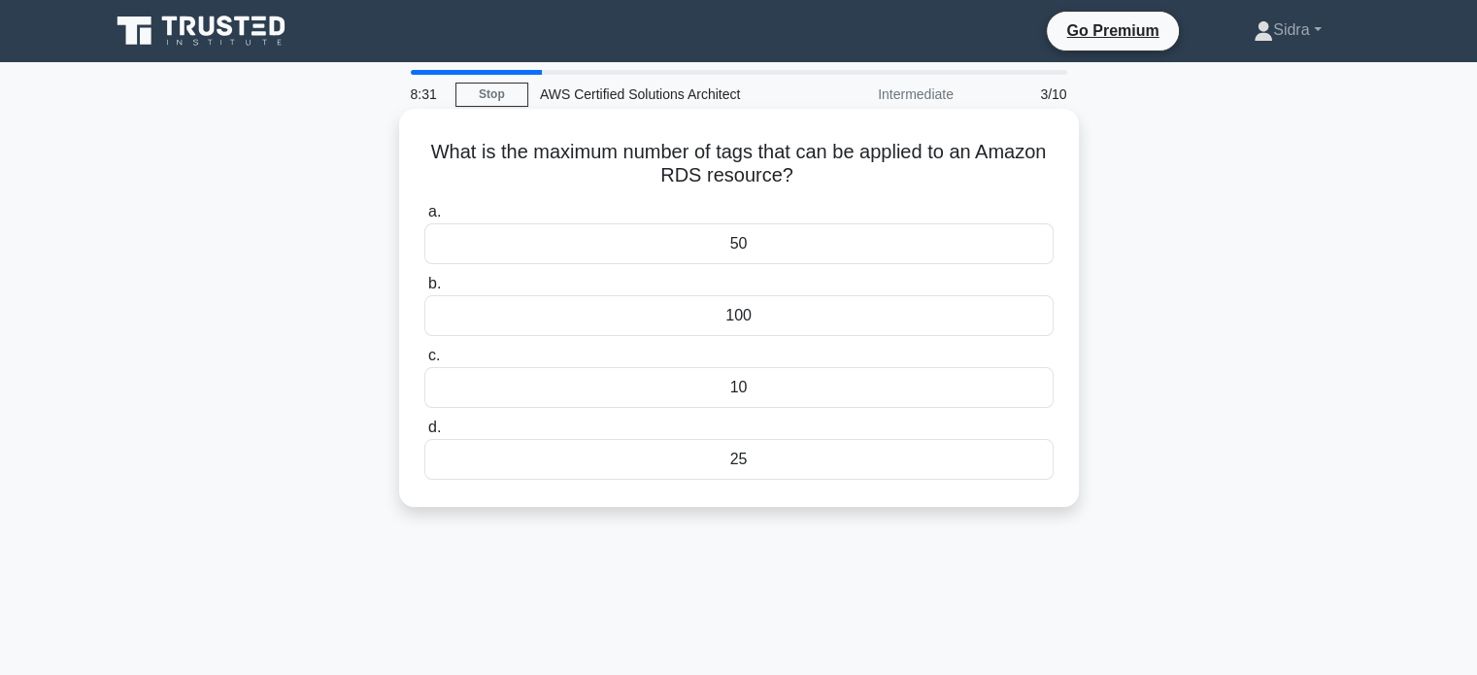
click at [525, 248] on div "50" at bounding box center [738, 243] width 629 height 41
click at [424, 219] on input "a. 50" at bounding box center [424, 212] width 0 height 13
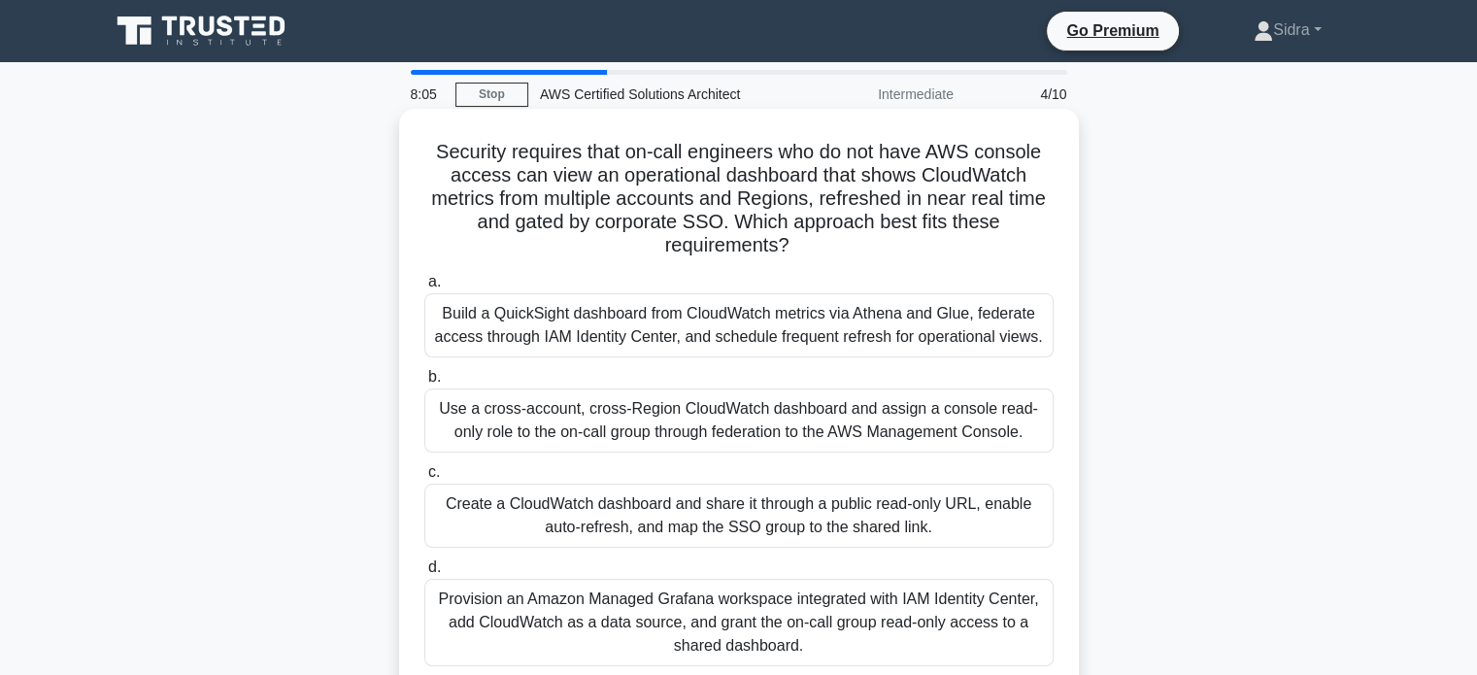
scroll to position [97, 0]
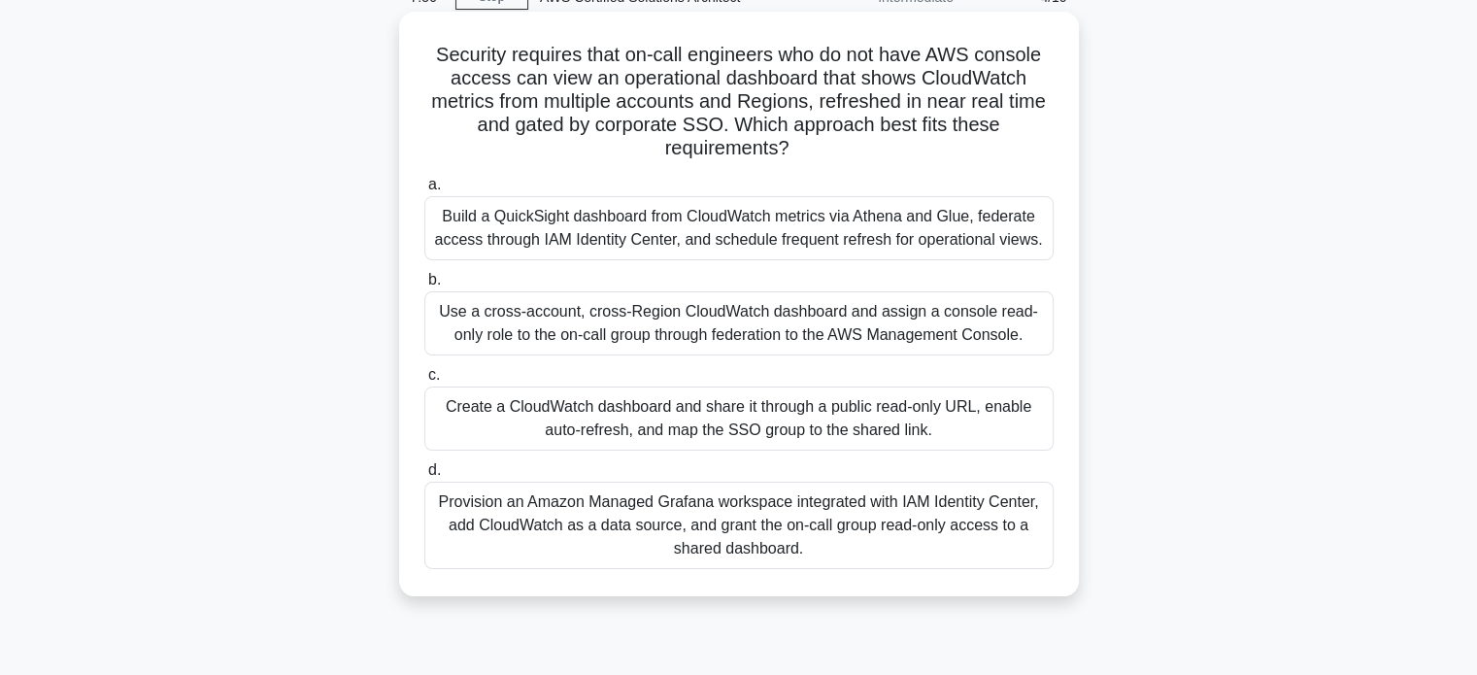
click at [598, 226] on div "Build a QuickSight dashboard from CloudWatch metrics via Athena and Glue, feder…" at bounding box center [738, 228] width 629 height 64
click at [424, 191] on input "a. Build a QuickSight dashboard from CloudWatch metrics via Athena and Glue, fe…" at bounding box center [424, 185] width 0 height 13
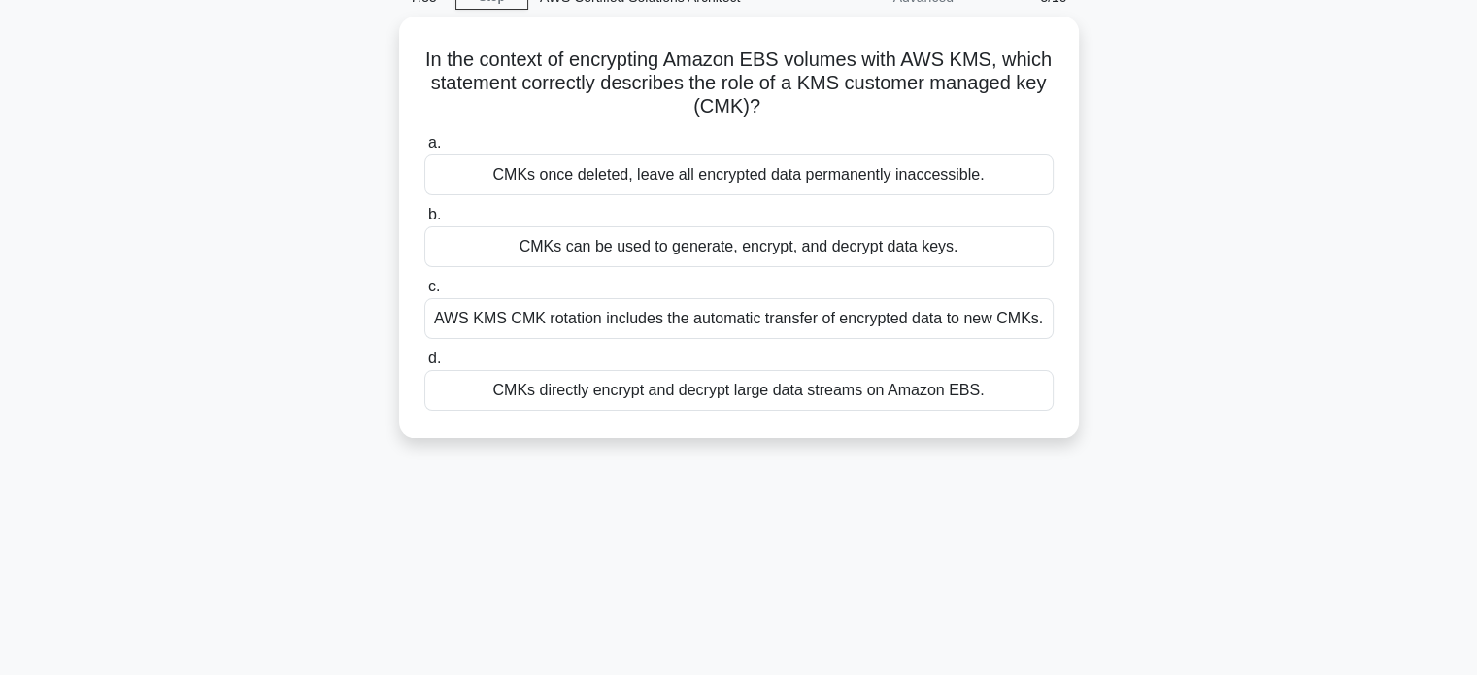
scroll to position [0, 0]
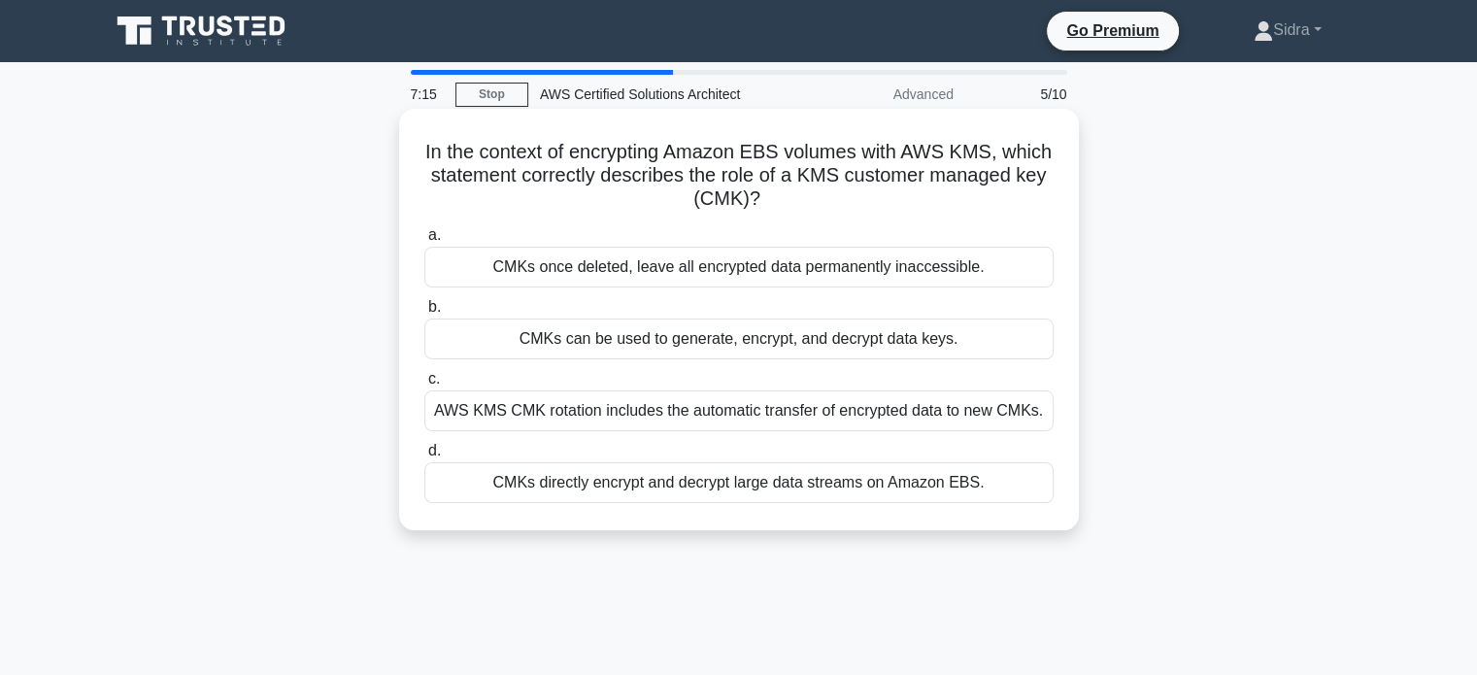
click at [638, 413] on div "AWS KMS CMK rotation includes the automatic transfer of encrypted data to new C…" at bounding box center [738, 410] width 629 height 41
click at [424, 386] on input "c. AWS KMS CMK rotation includes the automatic transfer of encrypted data to ne…" at bounding box center [424, 379] width 0 height 13
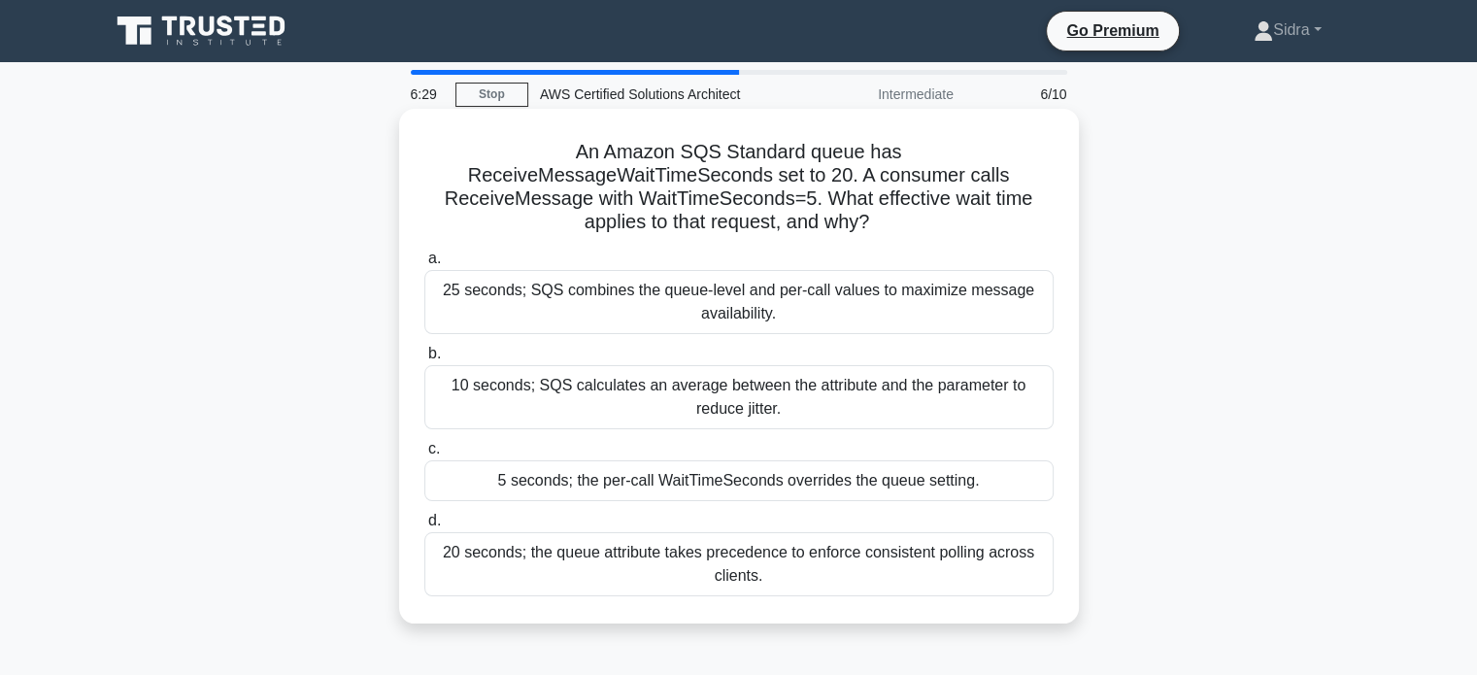
click at [932, 555] on div "20 seconds; the queue attribute takes precedence to enforce consistent polling …" at bounding box center [738, 564] width 629 height 64
click at [424, 527] on input "d. 20 seconds; the queue attribute takes precedence to enforce consistent polli…" at bounding box center [424, 521] width 0 height 13
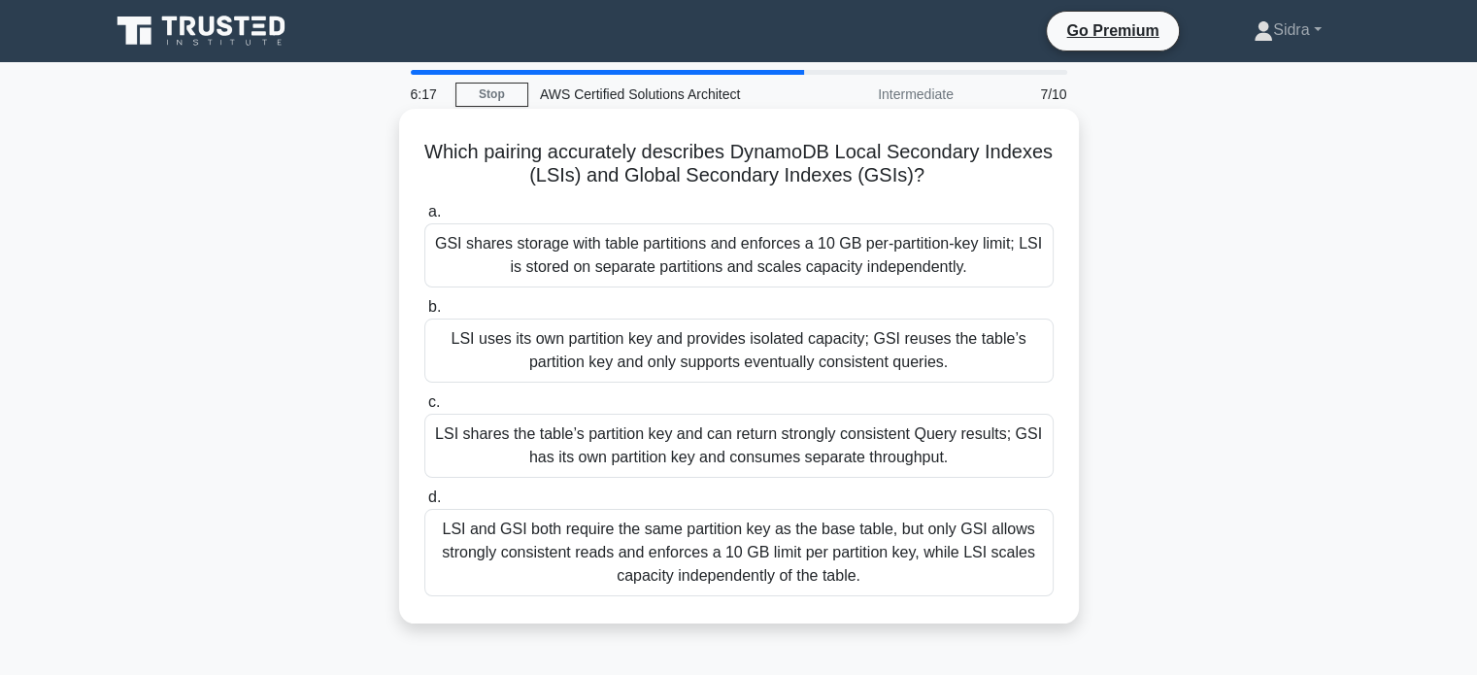
click at [734, 259] on div "GSI shares storage with table partitions and enforces a 10 GB per-partition-key…" at bounding box center [738, 255] width 629 height 64
click at [424, 219] on input "a. GSI shares storage with table partitions and enforces a 10 GB per-partition-…" at bounding box center [424, 212] width 0 height 13
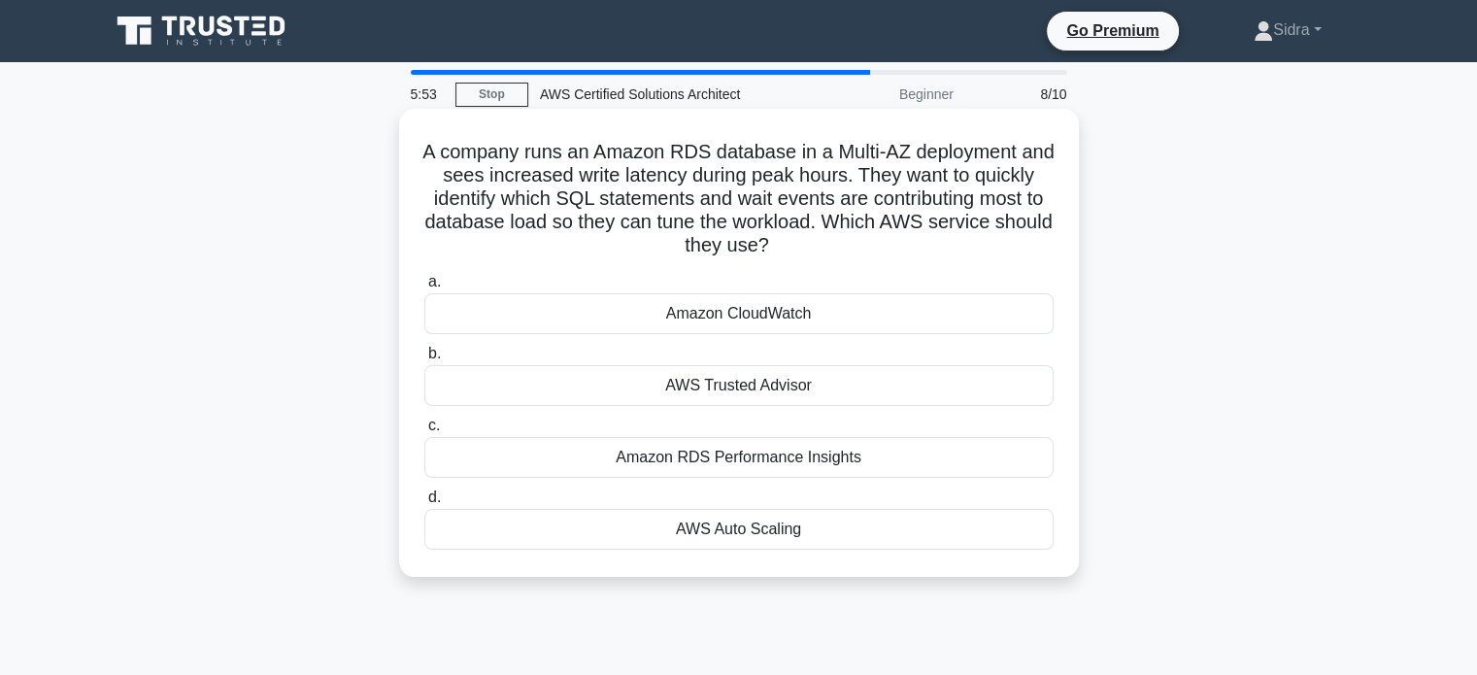
click at [882, 456] on div "Amazon RDS Performance Insights" at bounding box center [738, 457] width 629 height 41
click at [424, 432] on input "c. Amazon RDS Performance Insights" at bounding box center [424, 426] width 0 height 13
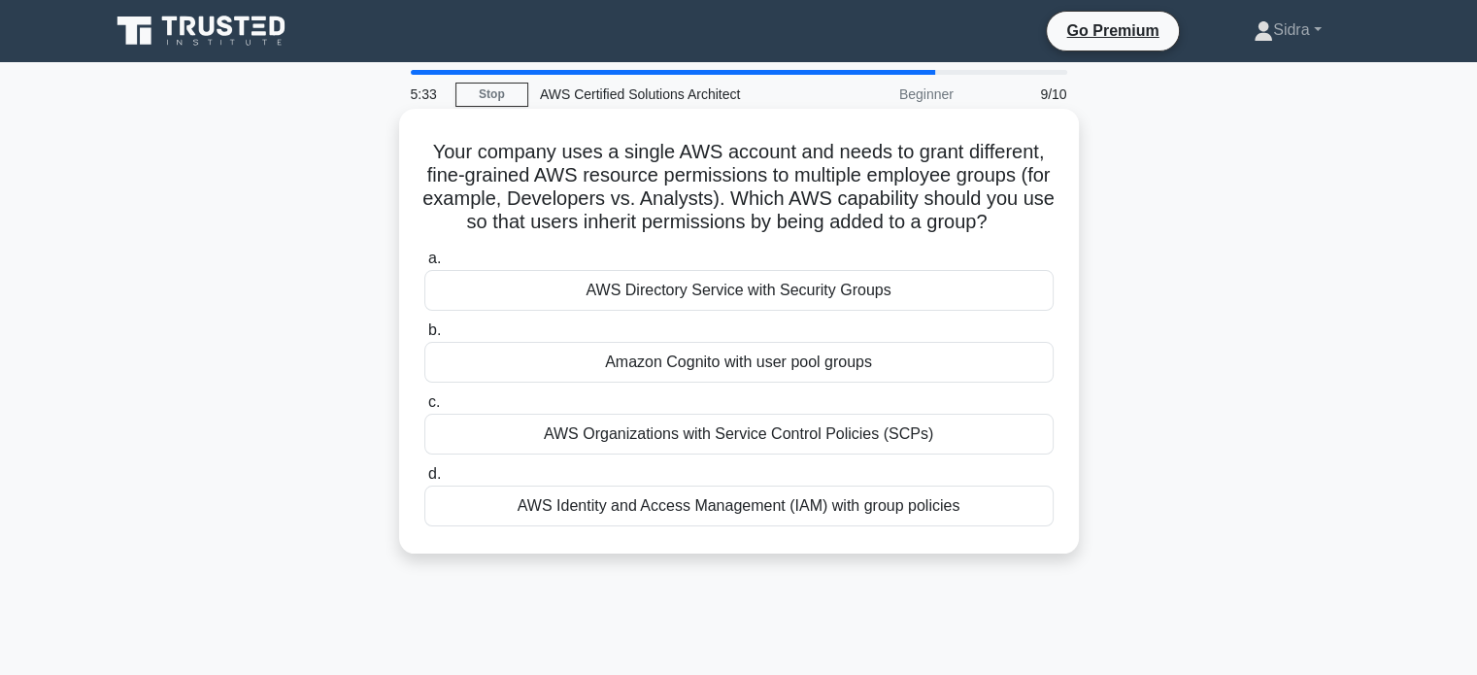
click at [834, 526] on div "AWS Identity and Access Management (IAM) with group policies" at bounding box center [738, 506] width 629 height 41
click at [424, 481] on input "d. AWS Identity and Access Management (IAM) with group policies" at bounding box center [424, 474] width 0 height 13
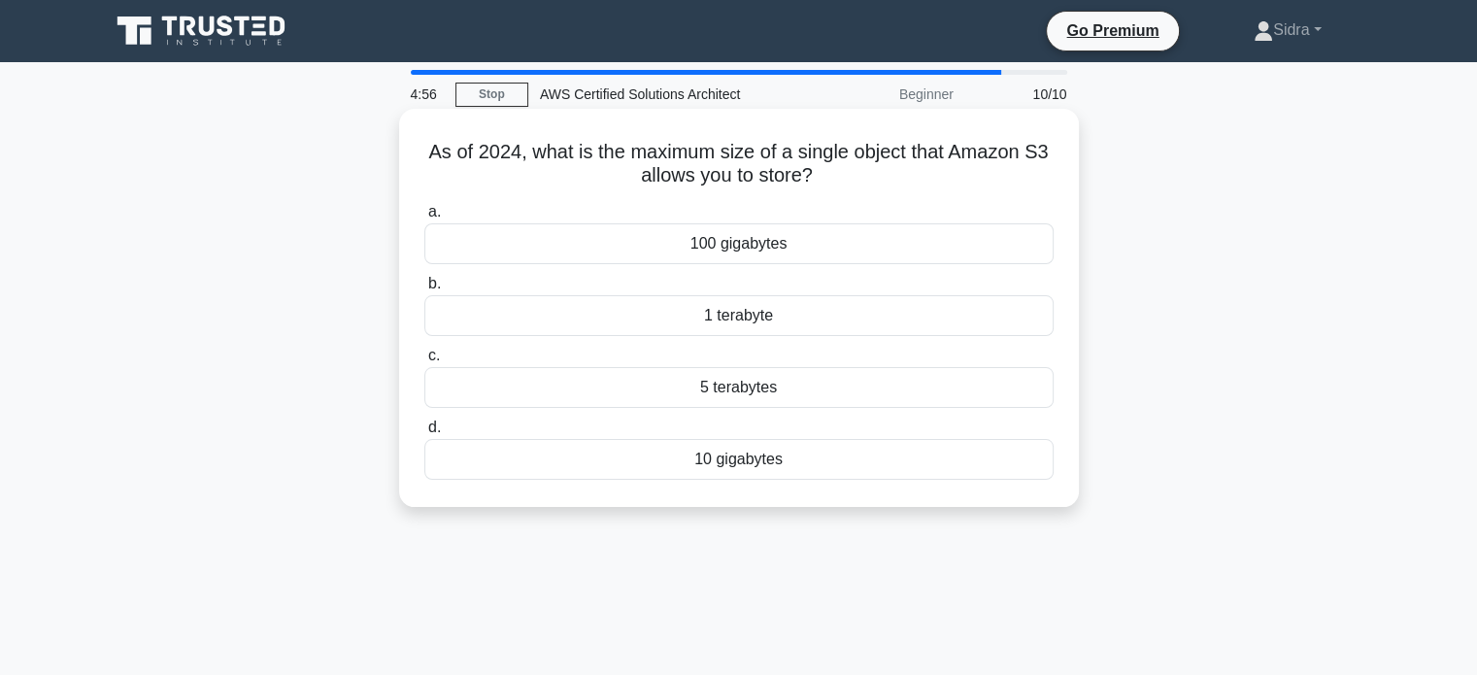
drag, startPoint x: 808, startPoint y: 406, endPoint x: 816, endPoint y: 449, distance: 43.4
drag, startPoint x: 816, startPoint y: 449, endPoint x: 808, endPoint y: 470, distance: 22.7
click at [808, 470] on div "10 gigabytes" at bounding box center [738, 459] width 629 height 41
click at [424, 434] on input "d. 10 gigabytes" at bounding box center [424, 428] width 0 height 13
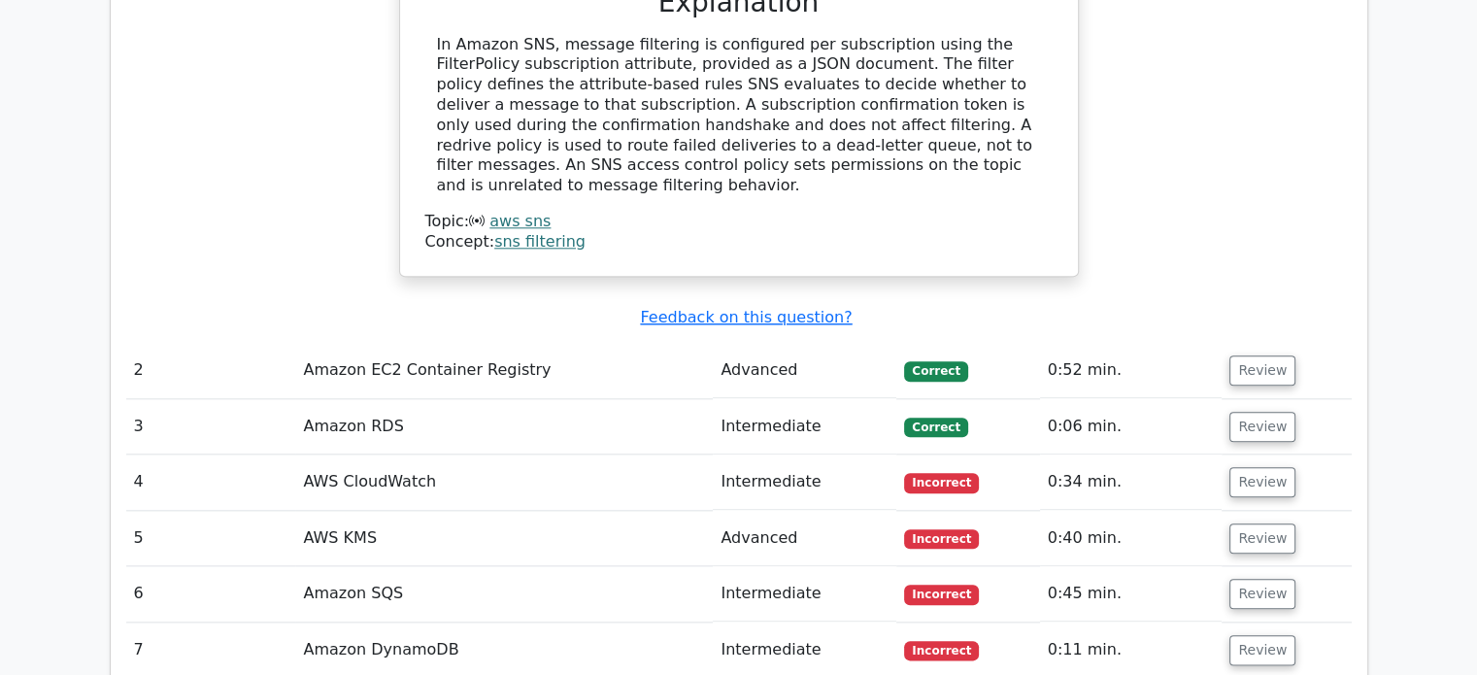
scroll to position [2137, 0]
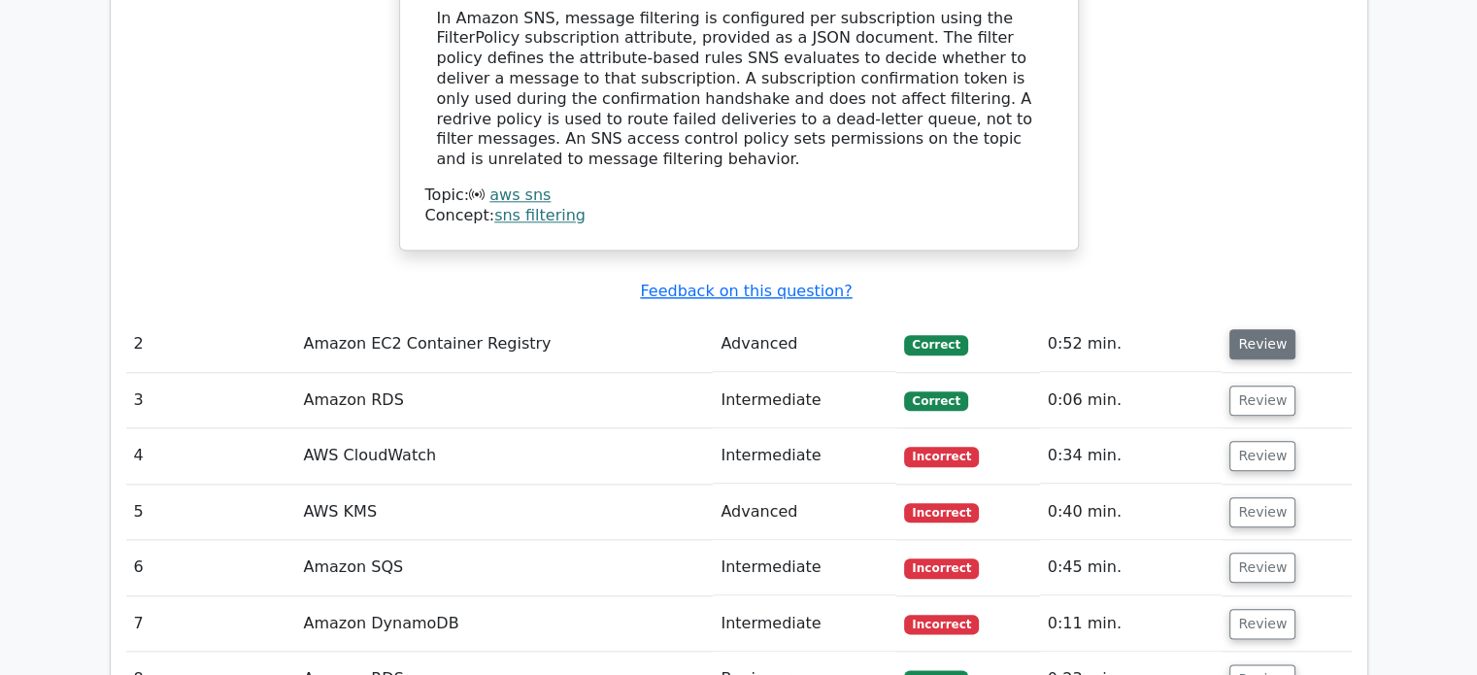
click at [1282, 329] on button "Review" at bounding box center [1263, 344] width 66 height 30
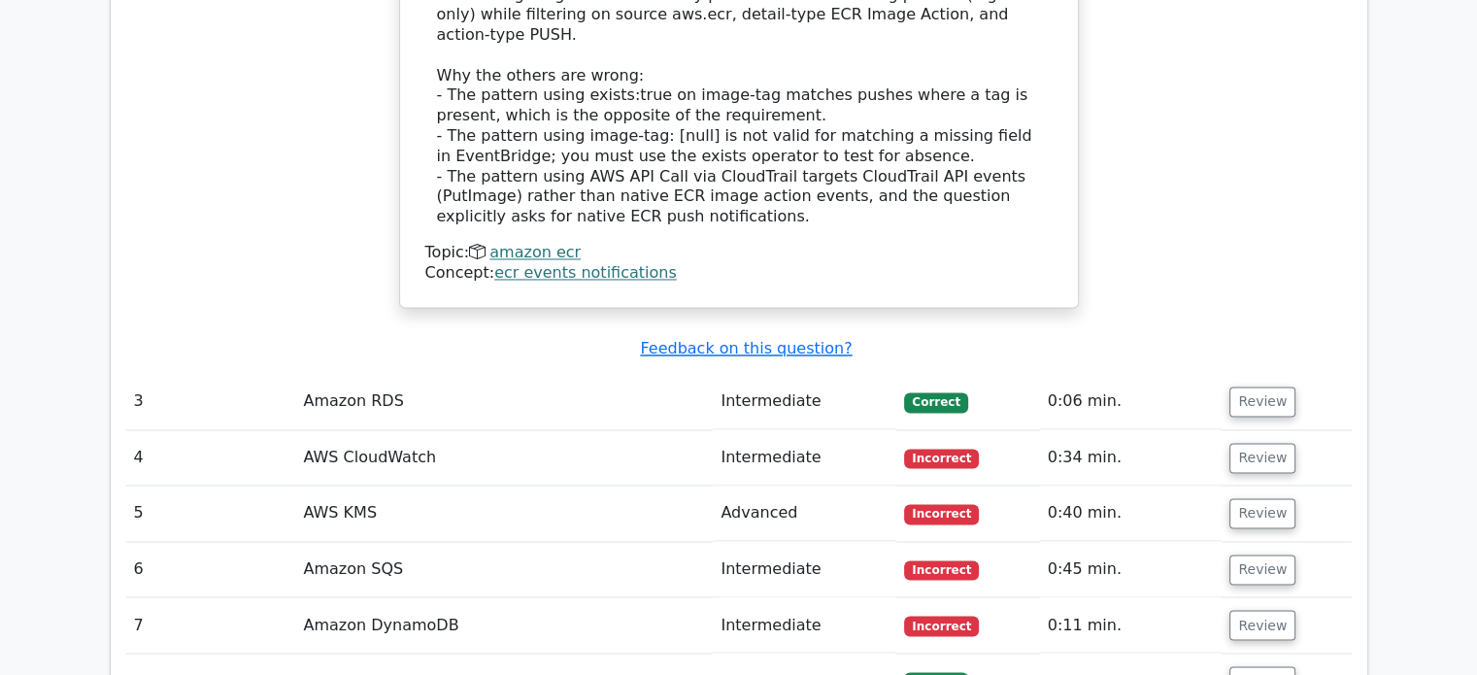
scroll to position [3108, 0]
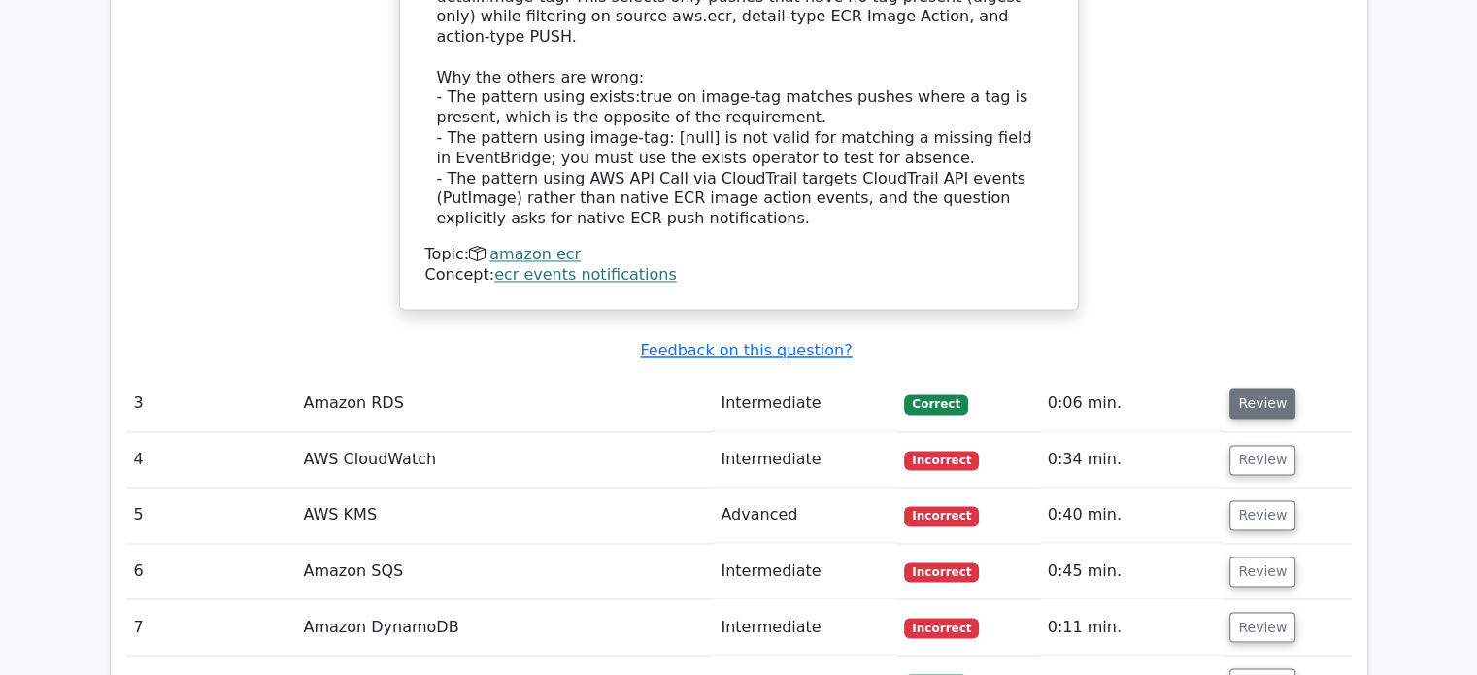
click at [1266, 389] on button "Review" at bounding box center [1263, 404] width 66 height 30
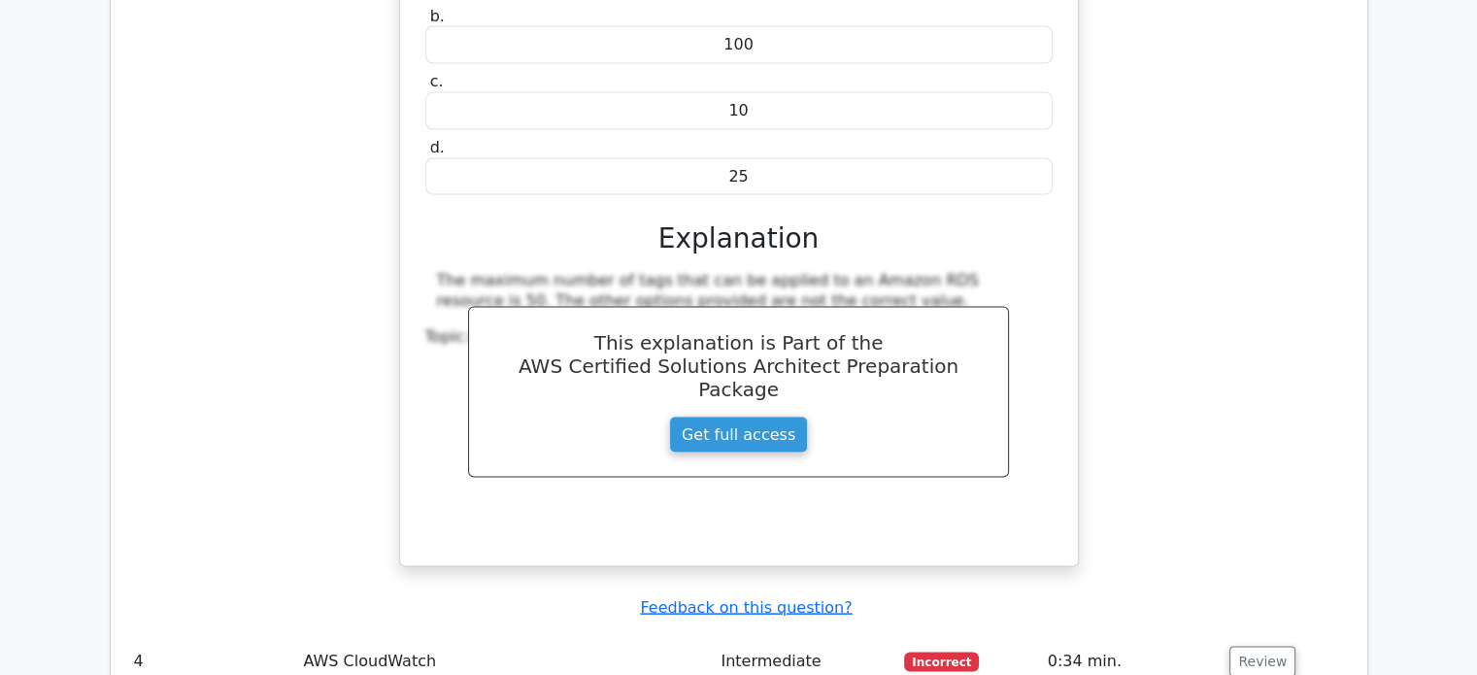
scroll to position [3885, 0]
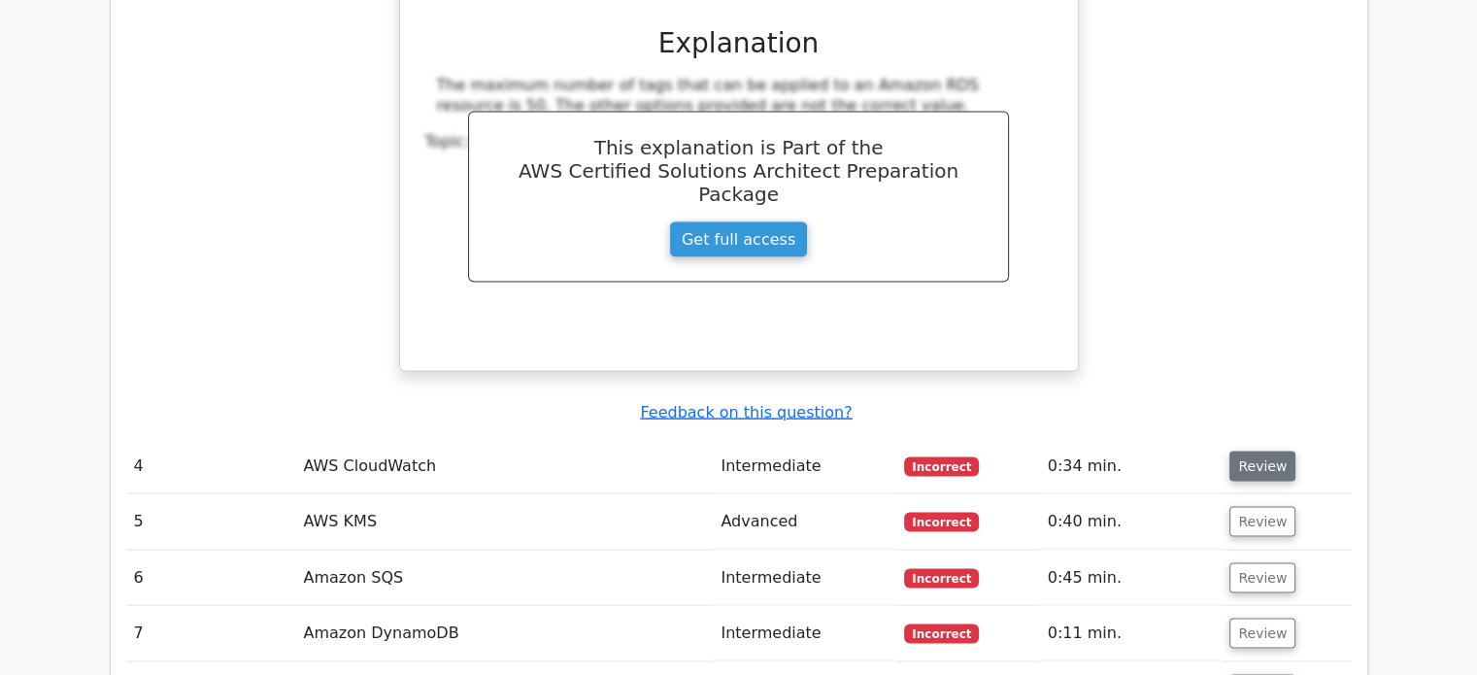
click at [1276, 452] on button "Review" at bounding box center [1263, 467] width 66 height 30
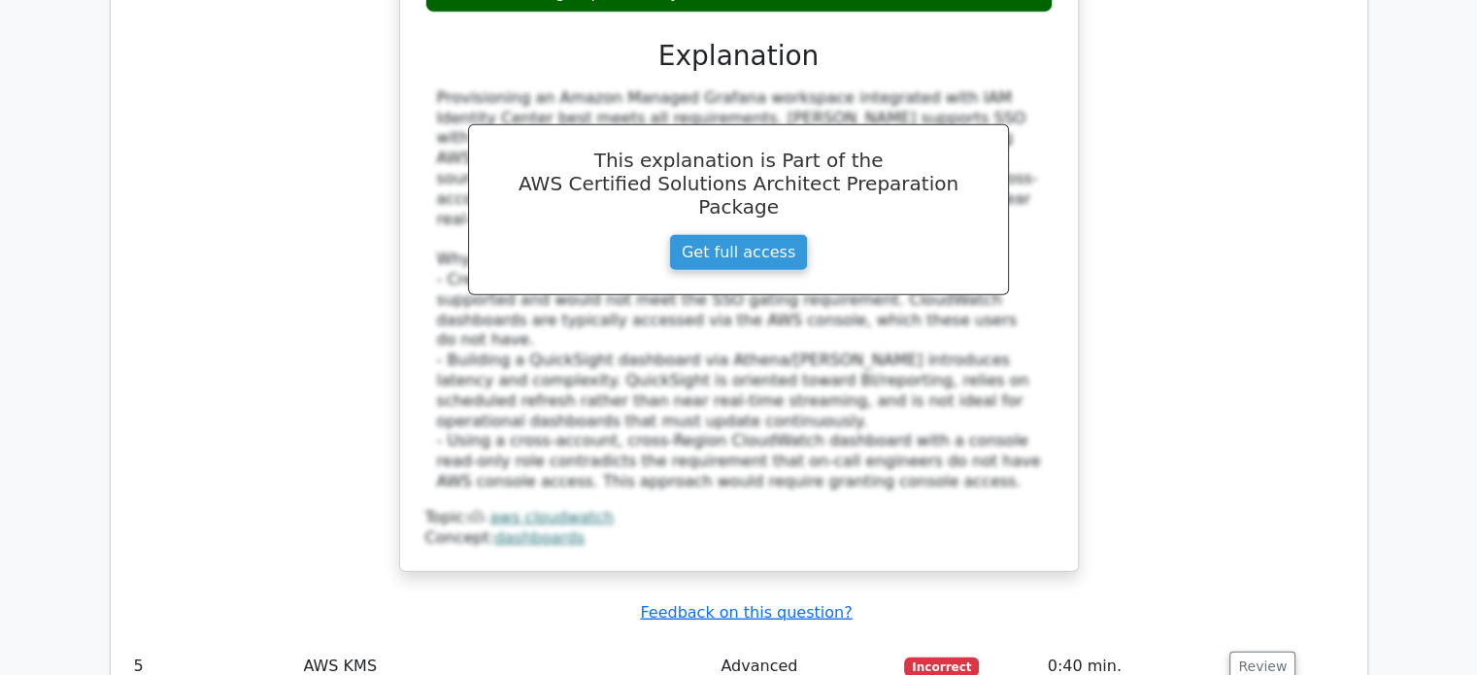
scroll to position [5148, 0]
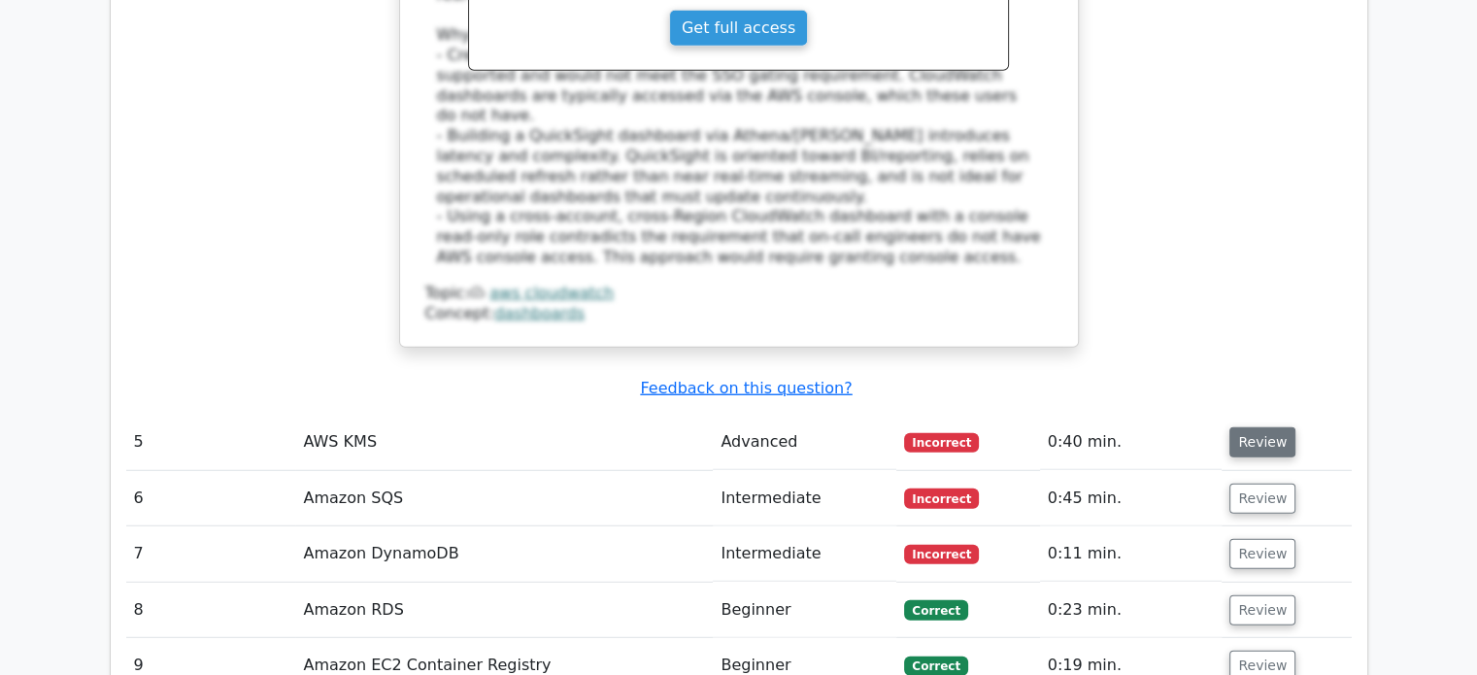
click at [1265, 427] on button "Review" at bounding box center [1263, 442] width 66 height 30
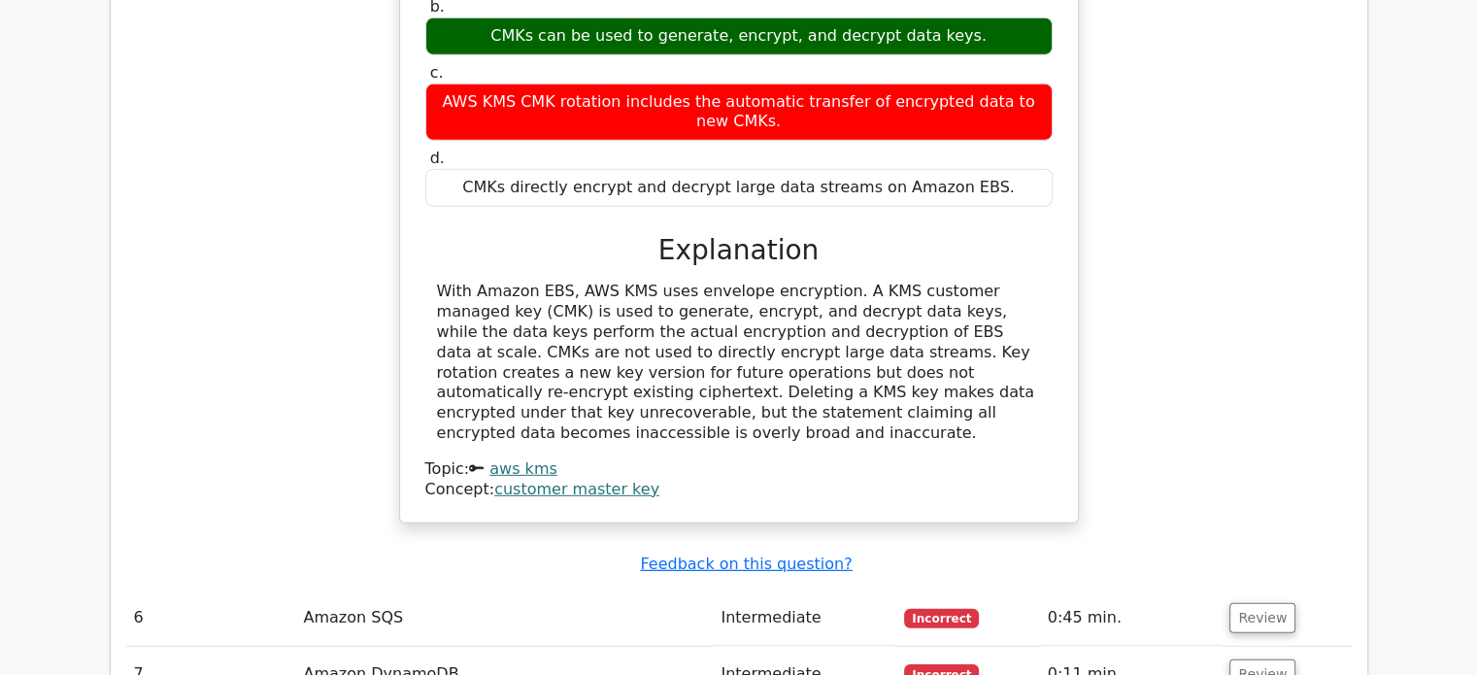
scroll to position [5925, 0]
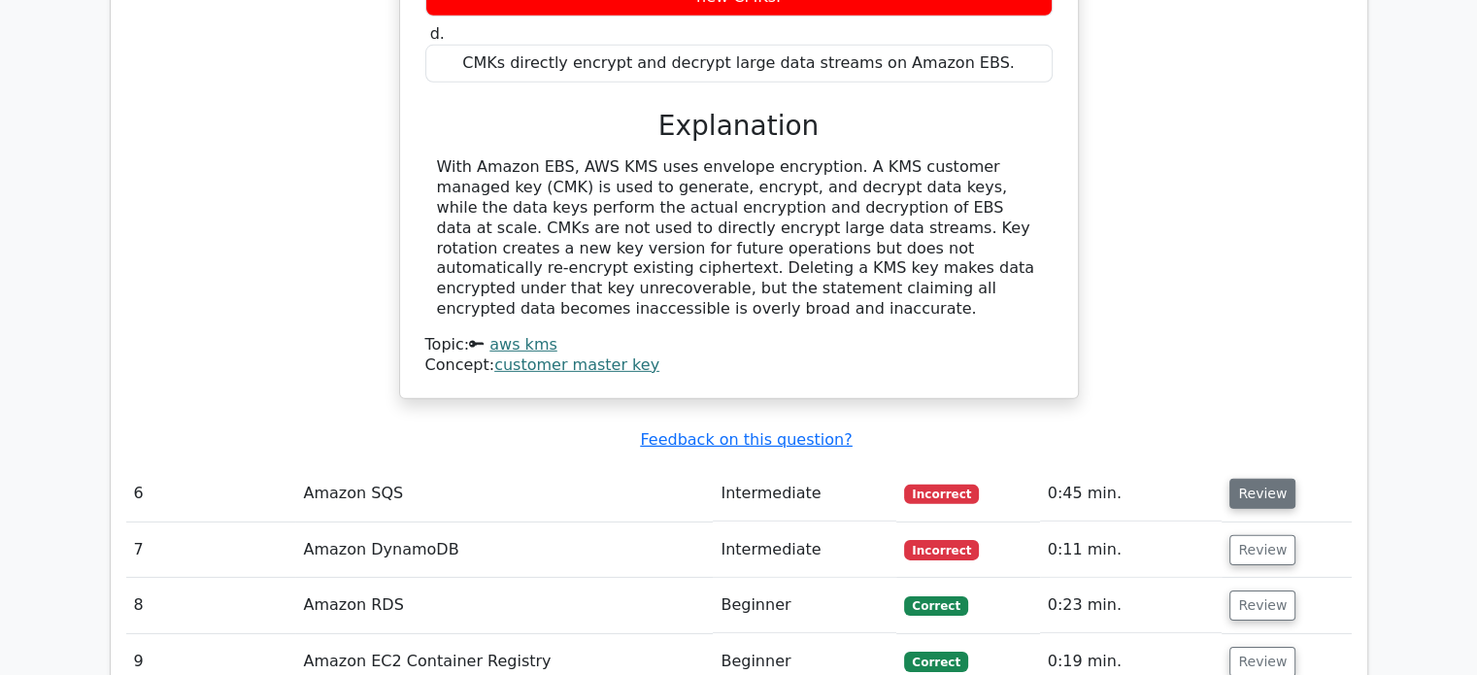
click at [1256, 479] on button "Review" at bounding box center [1263, 494] width 66 height 30
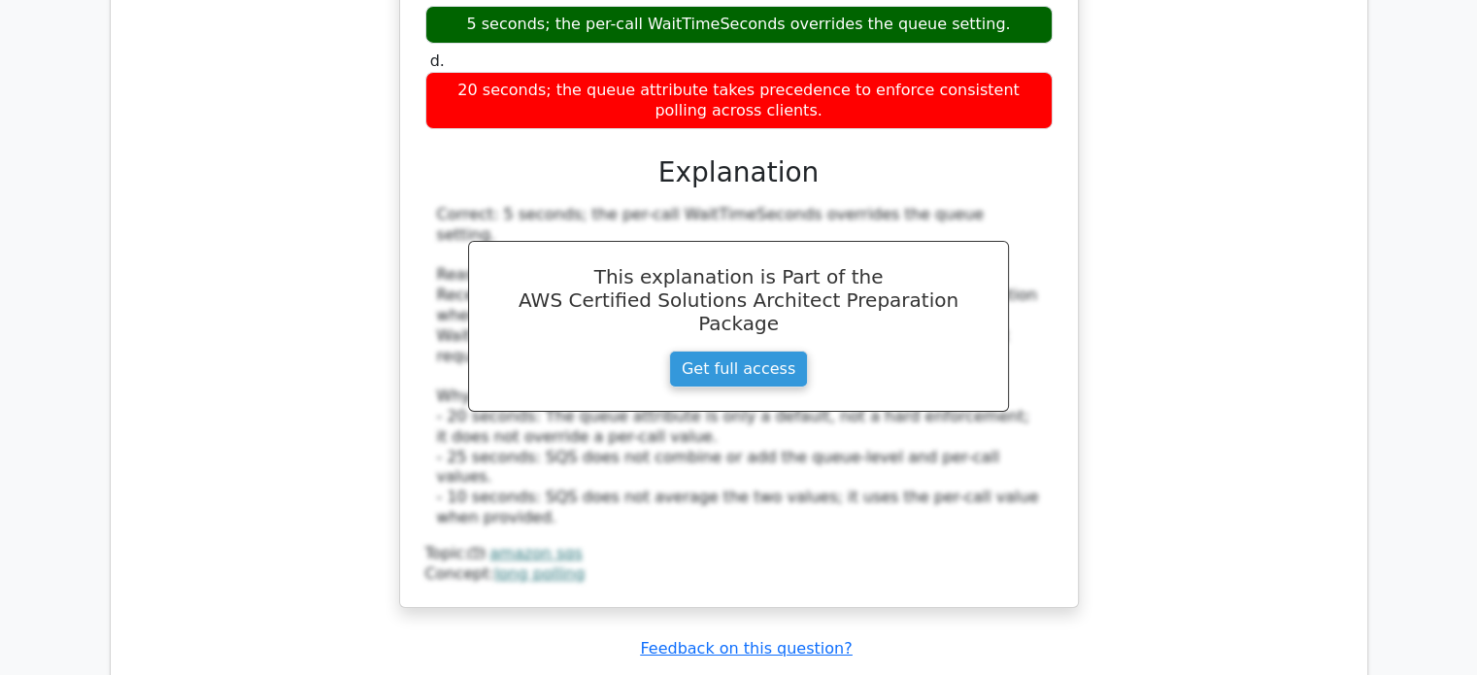
scroll to position [6799, 0]
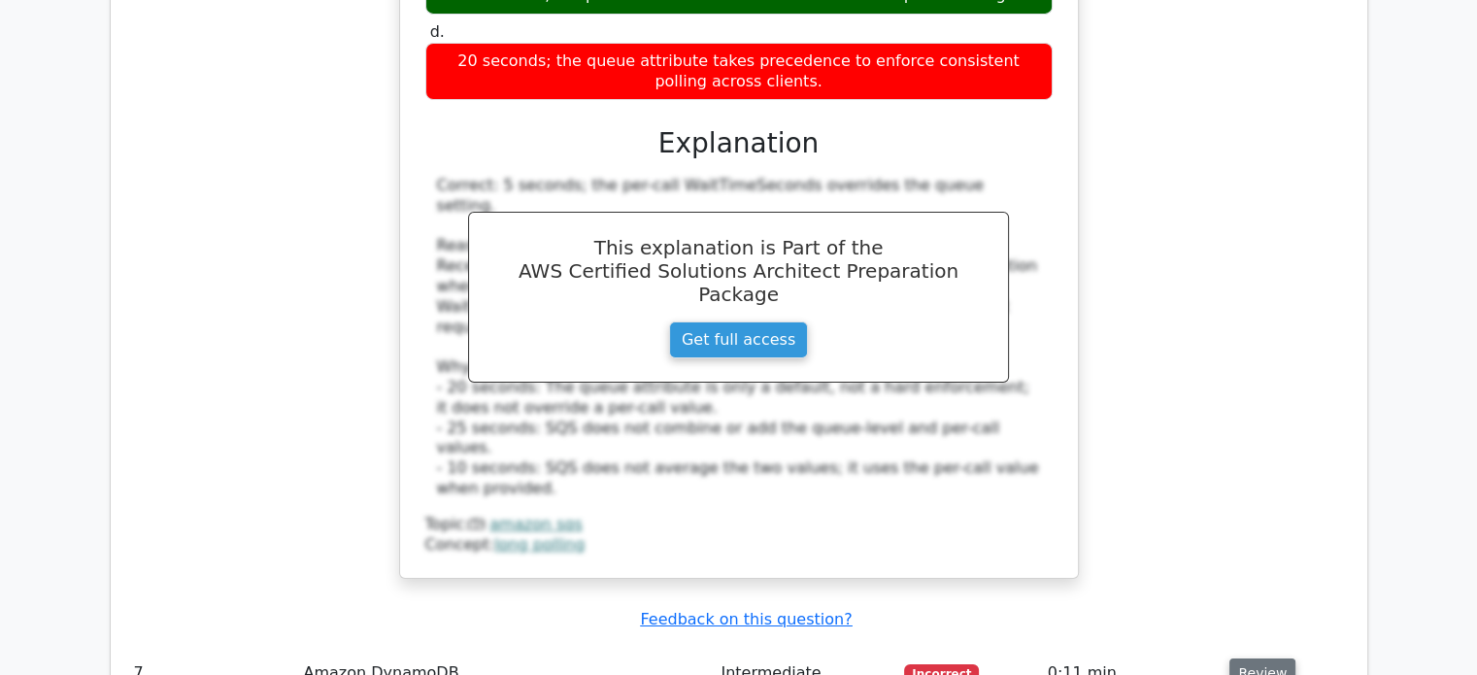
click at [1242, 659] on button "Review" at bounding box center [1263, 674] width 66 height 30
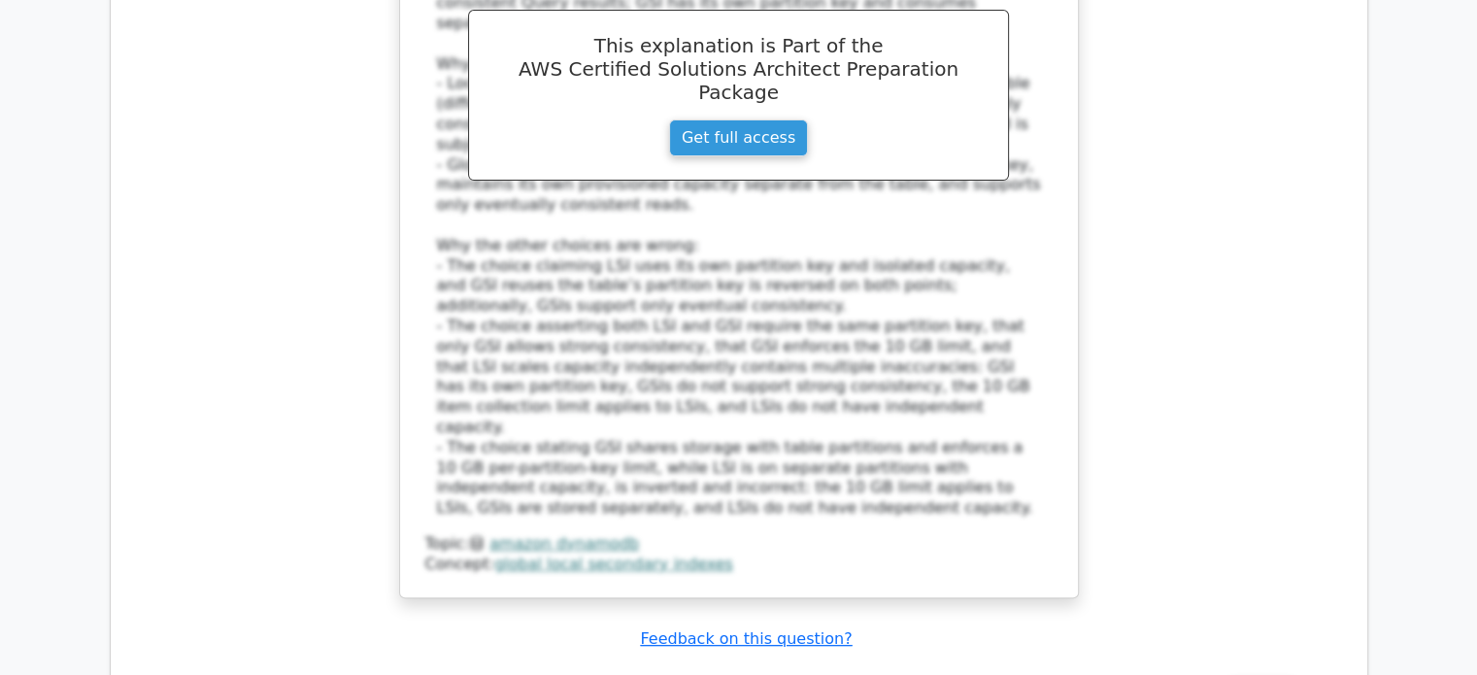
scroll to position [8062, 0]
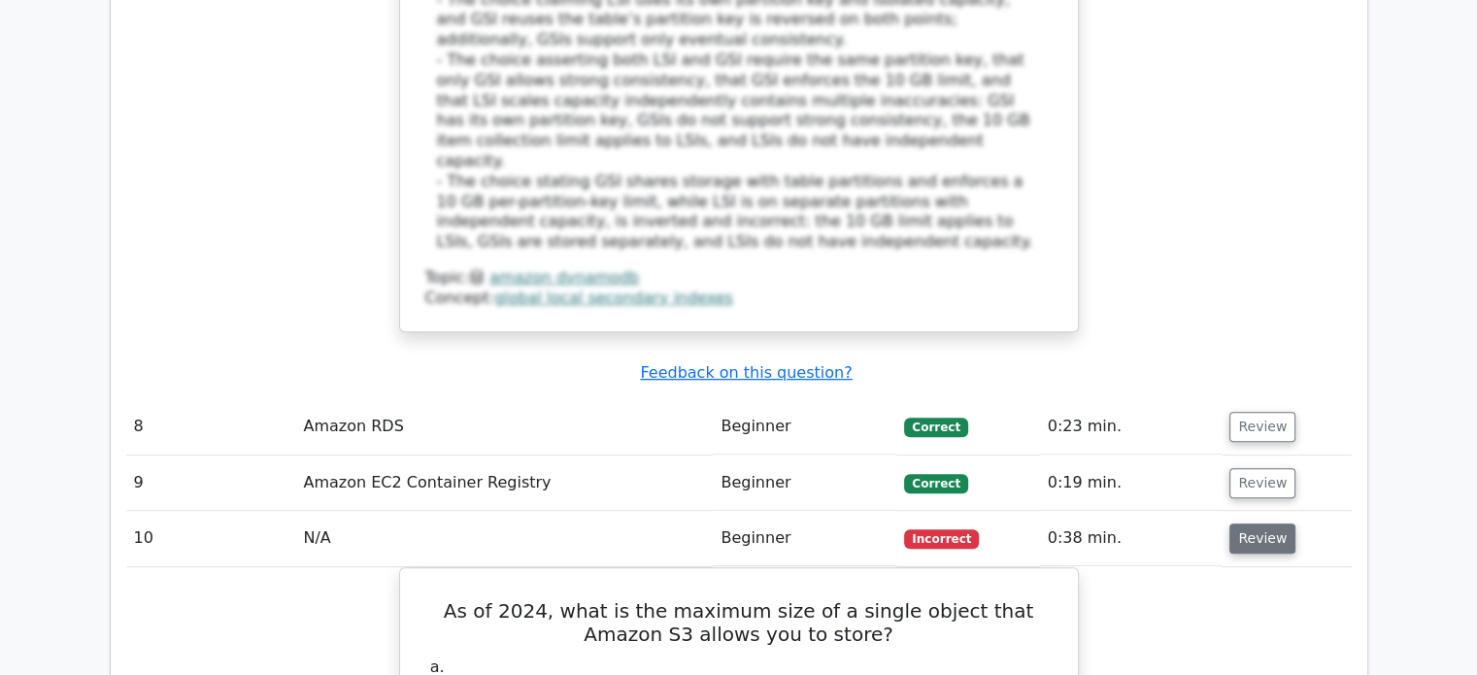
scroll to position [8353, 0]
